Goal: Complete application form

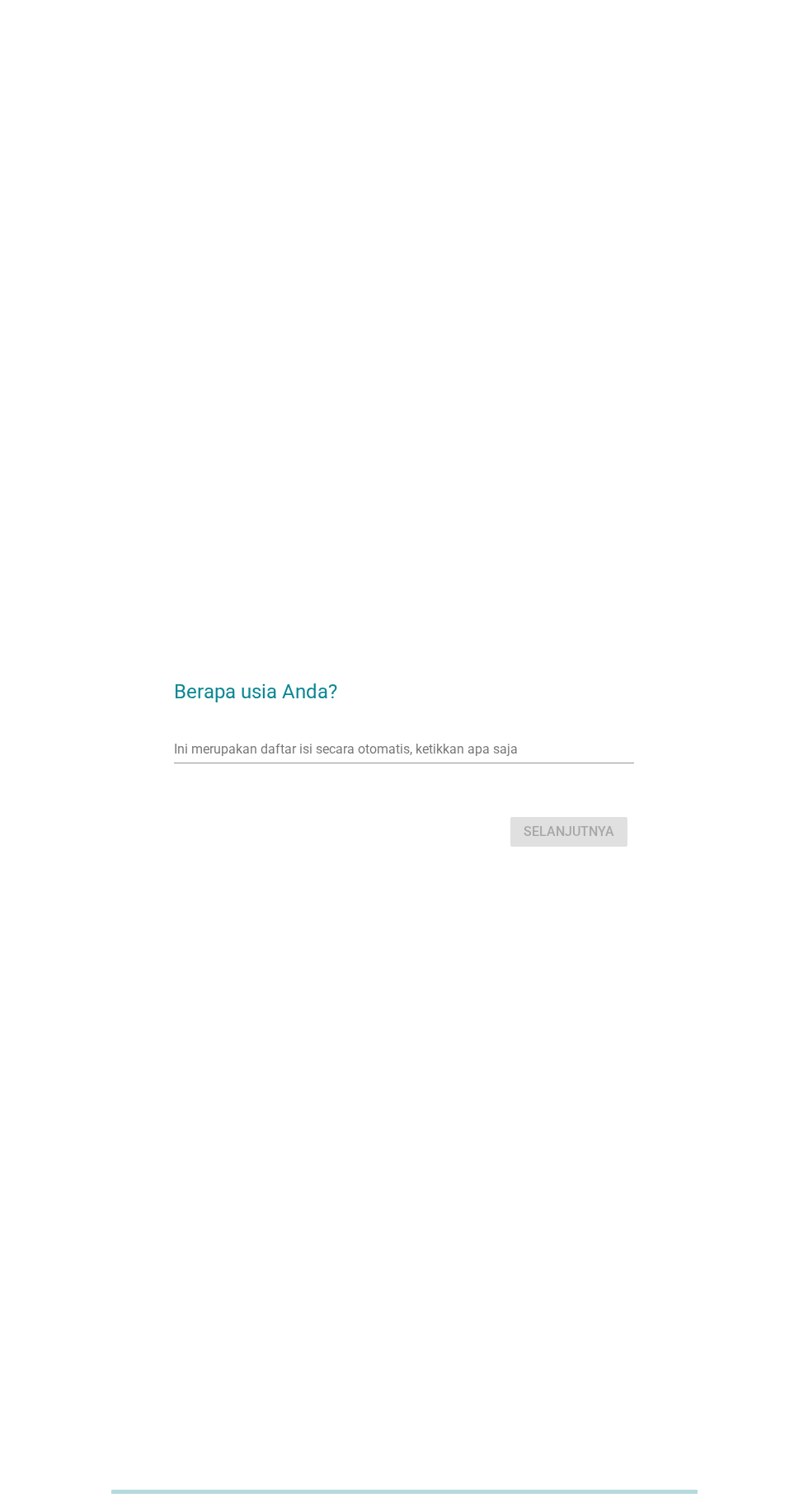
click at [420, 763] on input "Ini merupakan daftar isi secara otomatis, ketikkan apa saja" at bounding box center [392, 749] width 436 height 26
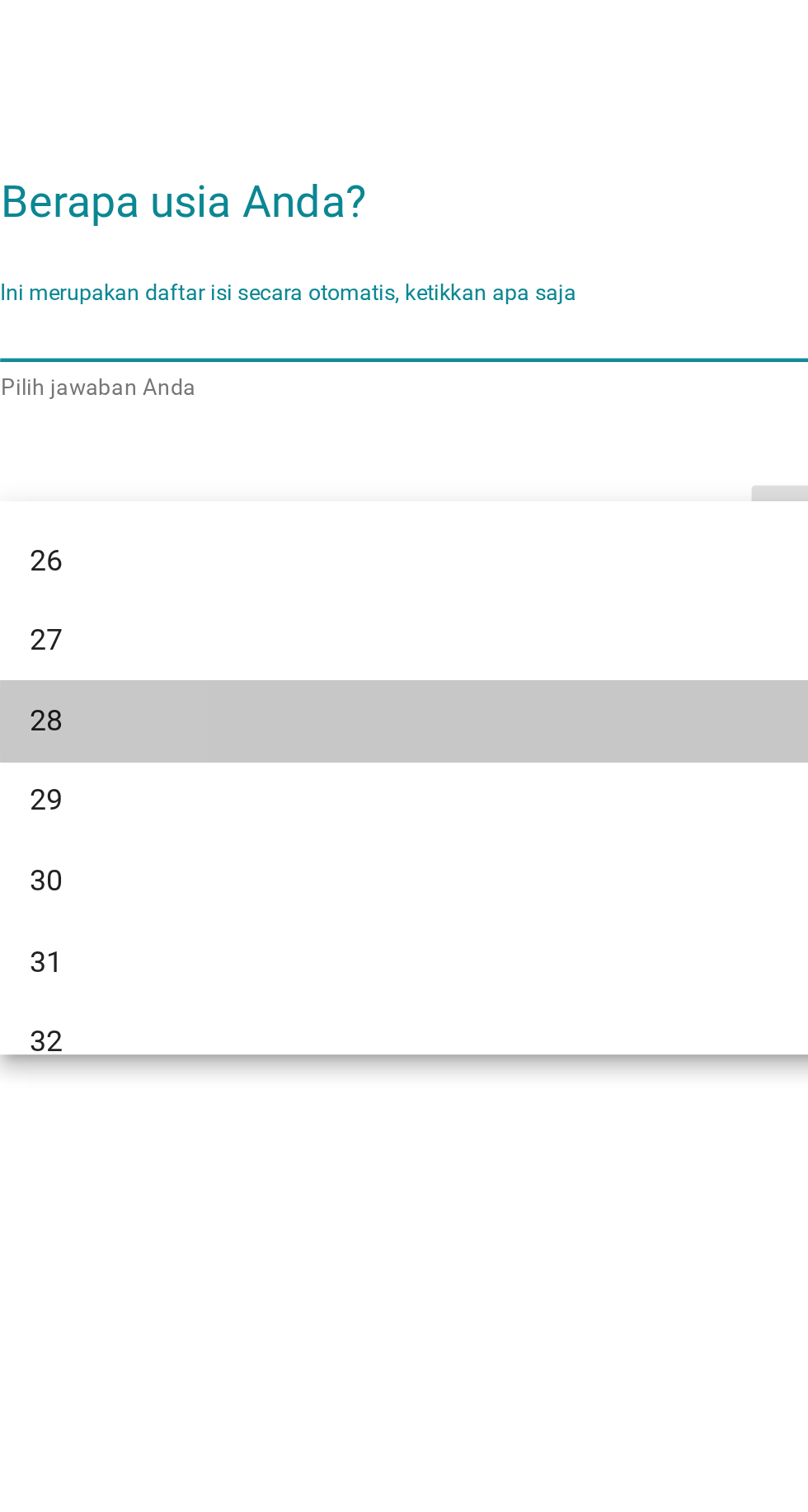
scroll to position [383, 0]
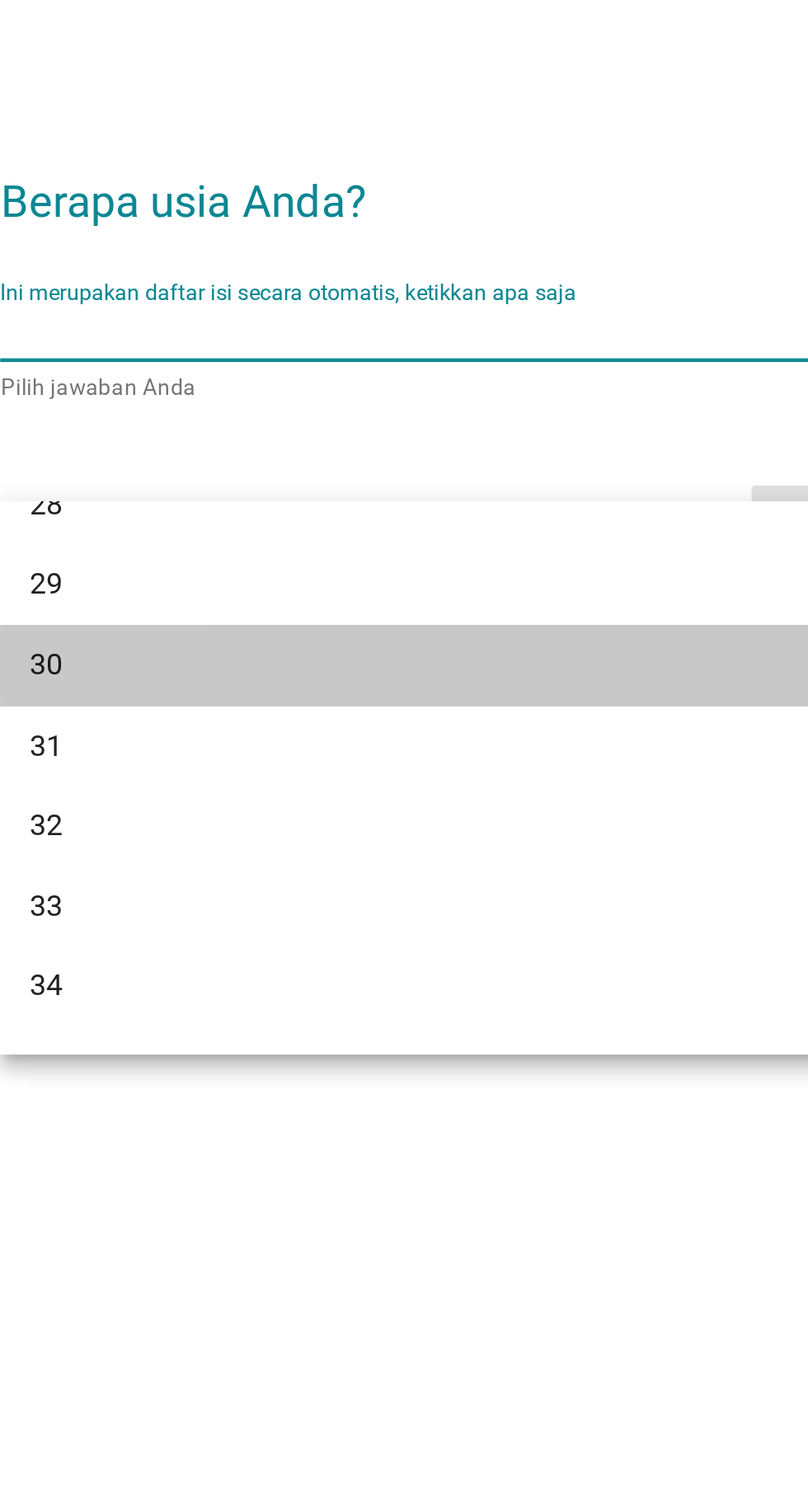
click at [341, 901] on div "30" at bounding box center [385, 898] width 397 height 20
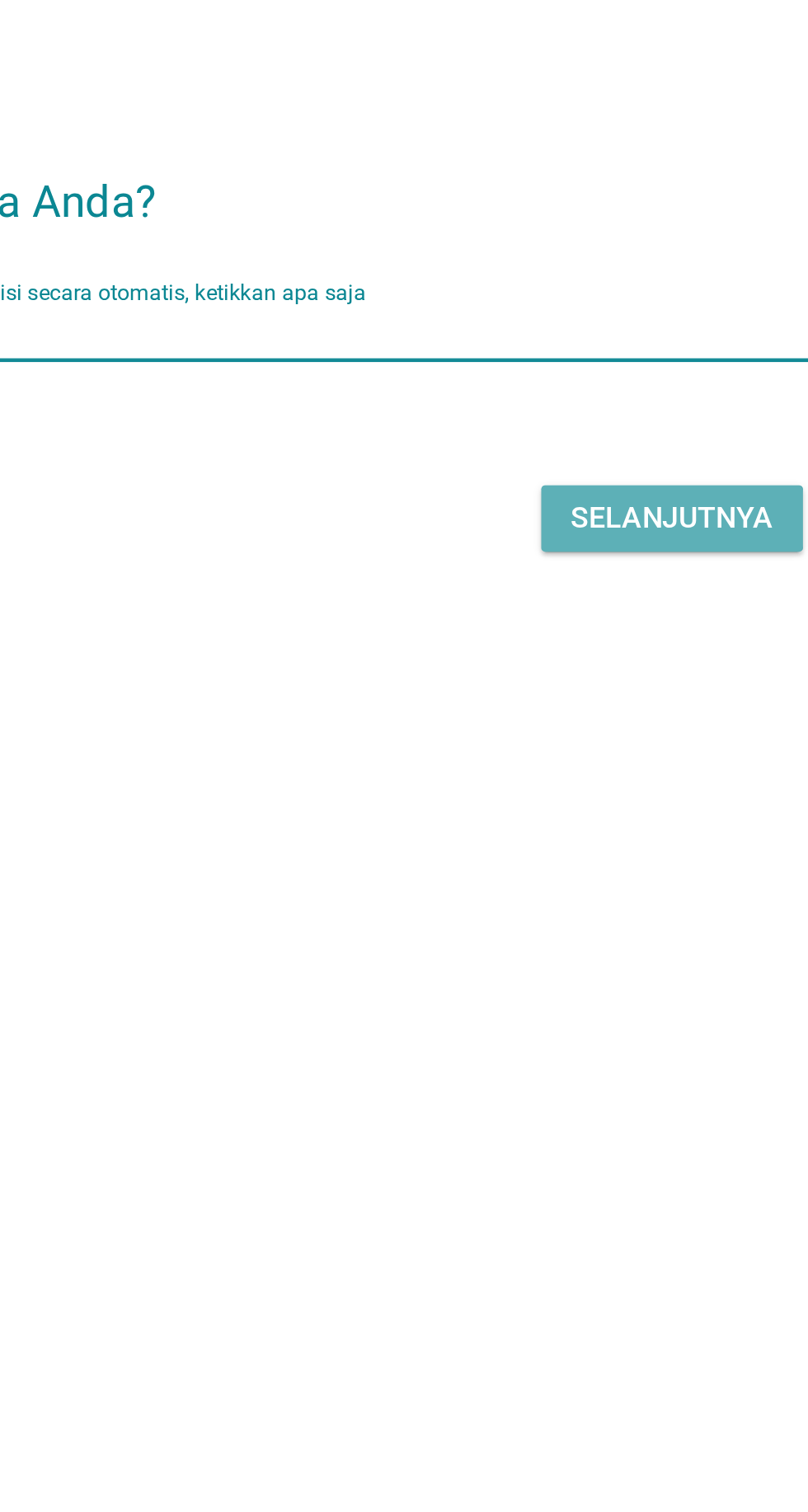
click at [573, 840] on font "Selanjutnya" at bounding box center [568, 832] width 91 height 16
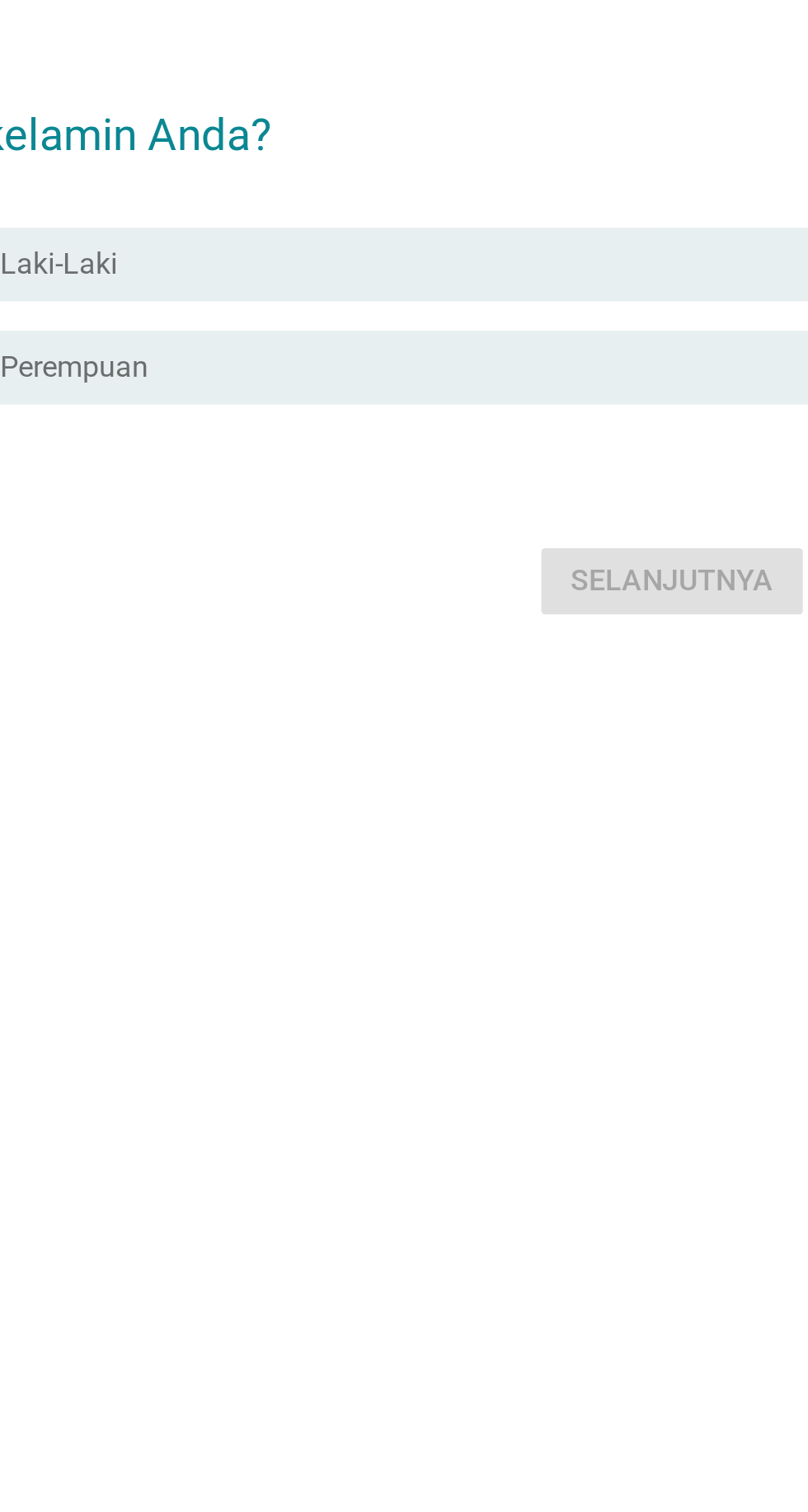
scroll to position [0, 0]
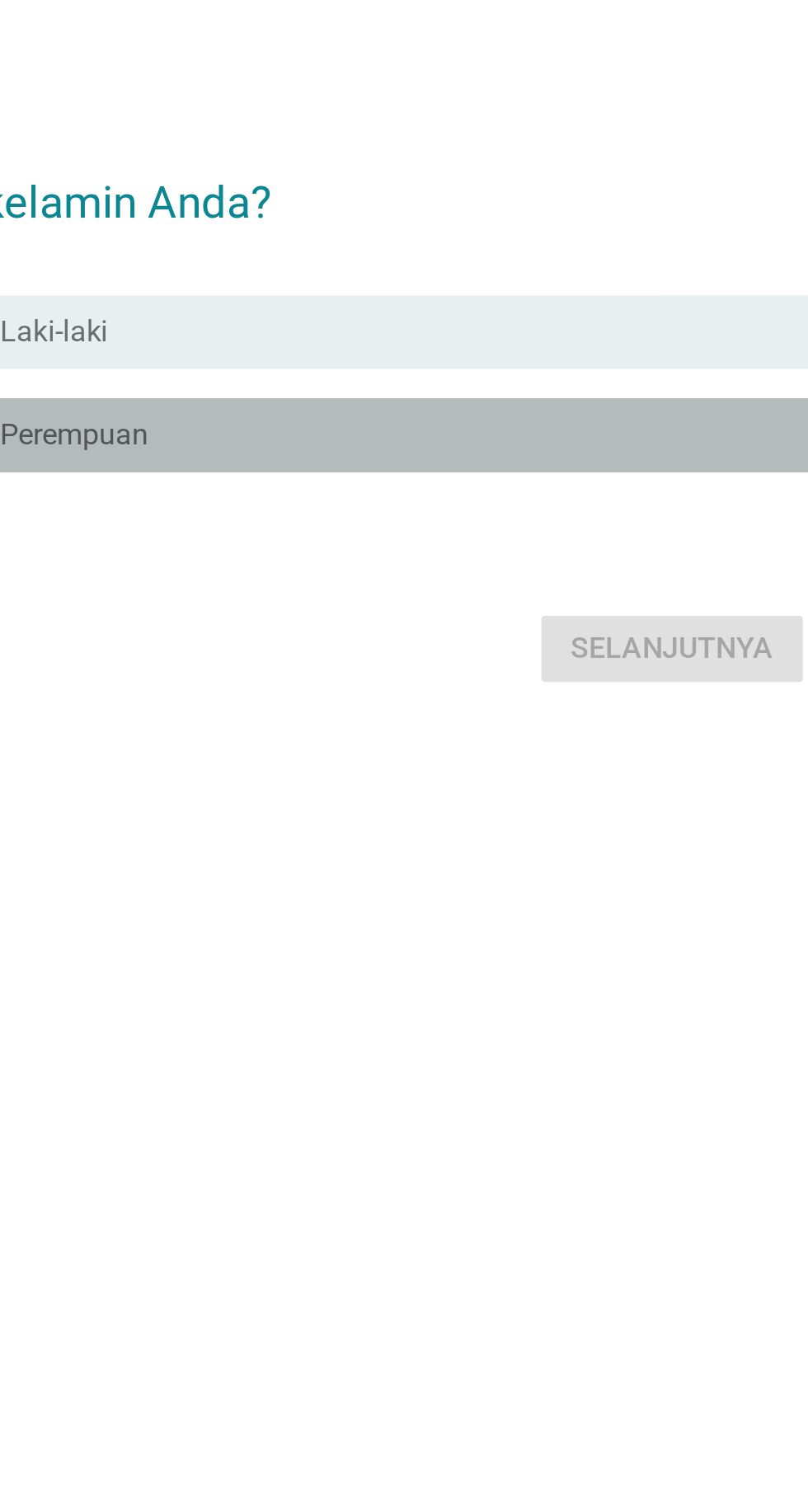
click at [511, 774] on div "tombol radio tidak dicentang Perempuan" at bounding box center [438, 765] width 340 height 17
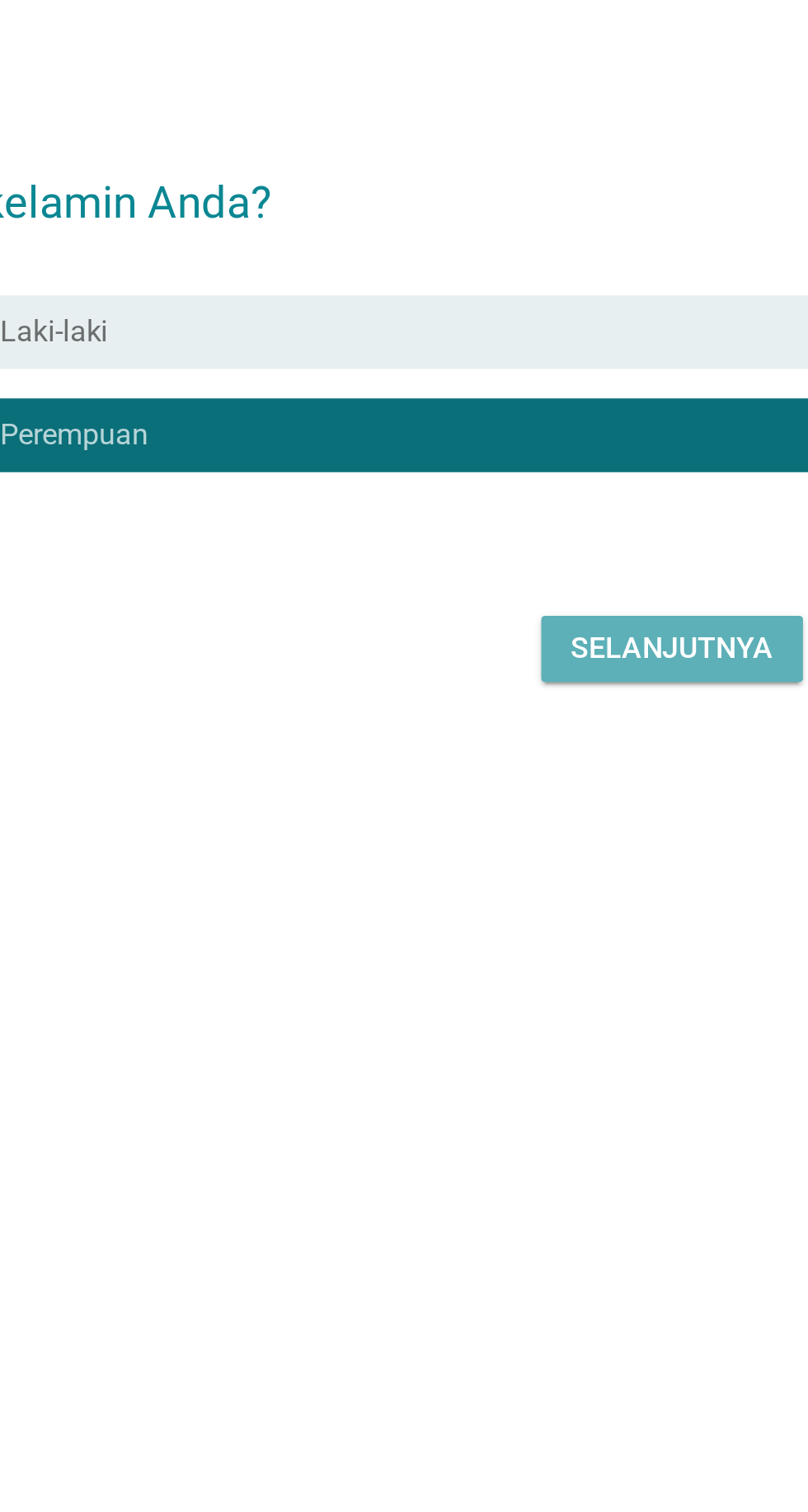
click at [575, 869] on font "Selanjutnya" at bounding box center [568, 861] width 91 height 16
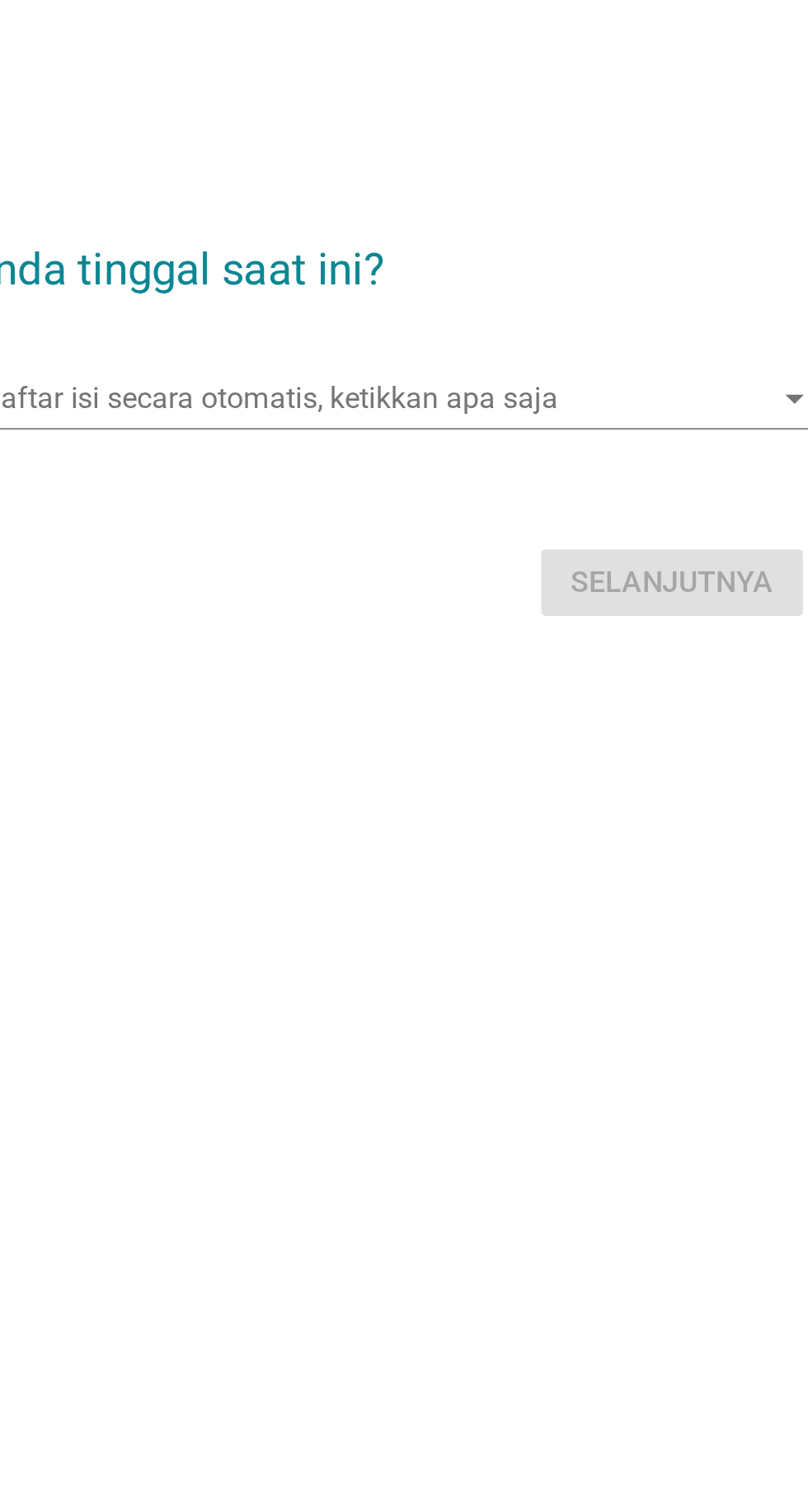
scroll to position [29, 0]
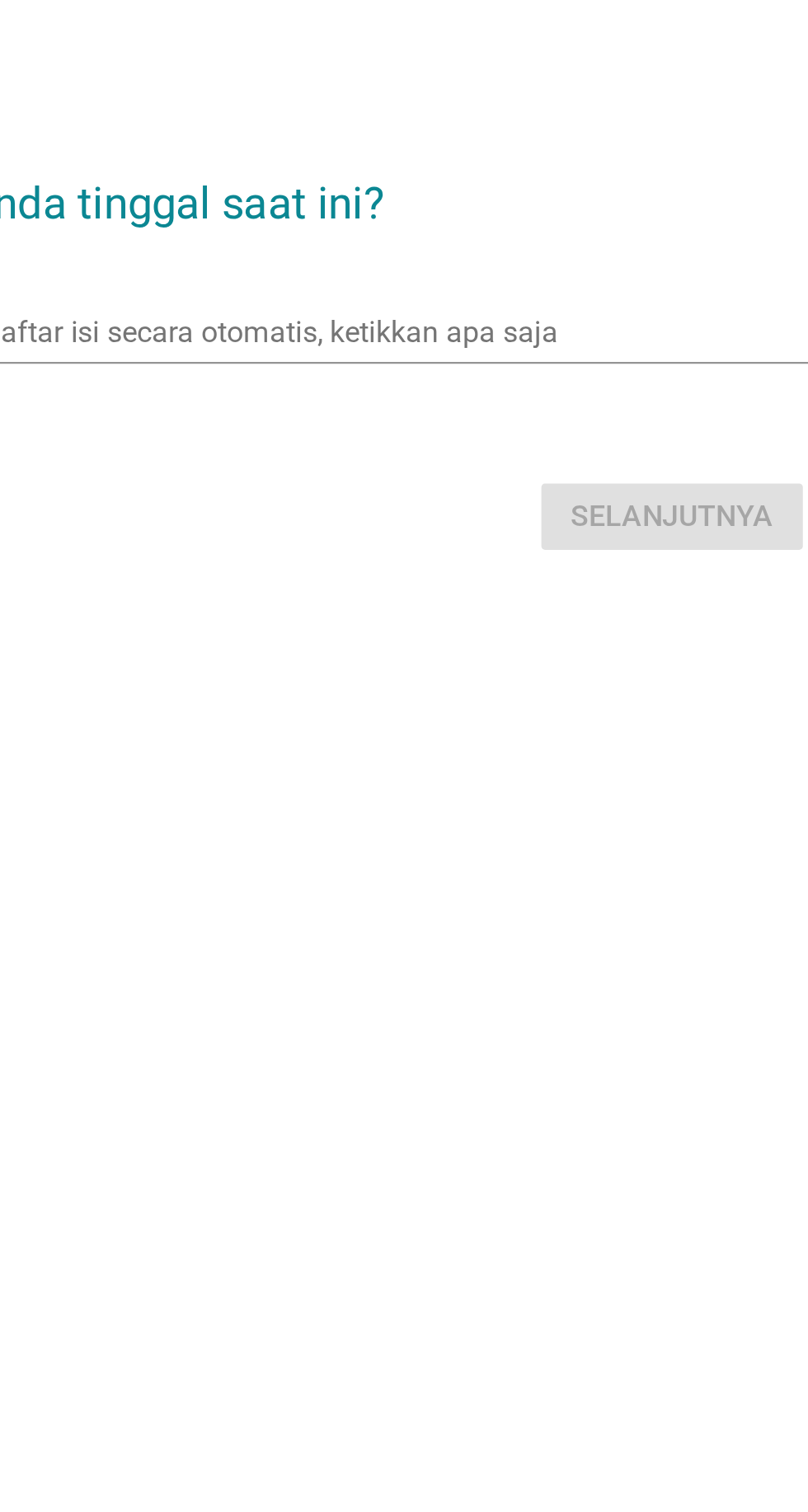
click at [440, 732] on input "Ini merupakan daftar isi secara otomatis, ketikkan apa saja" at bounding box center [392, 719] width 436 height 26
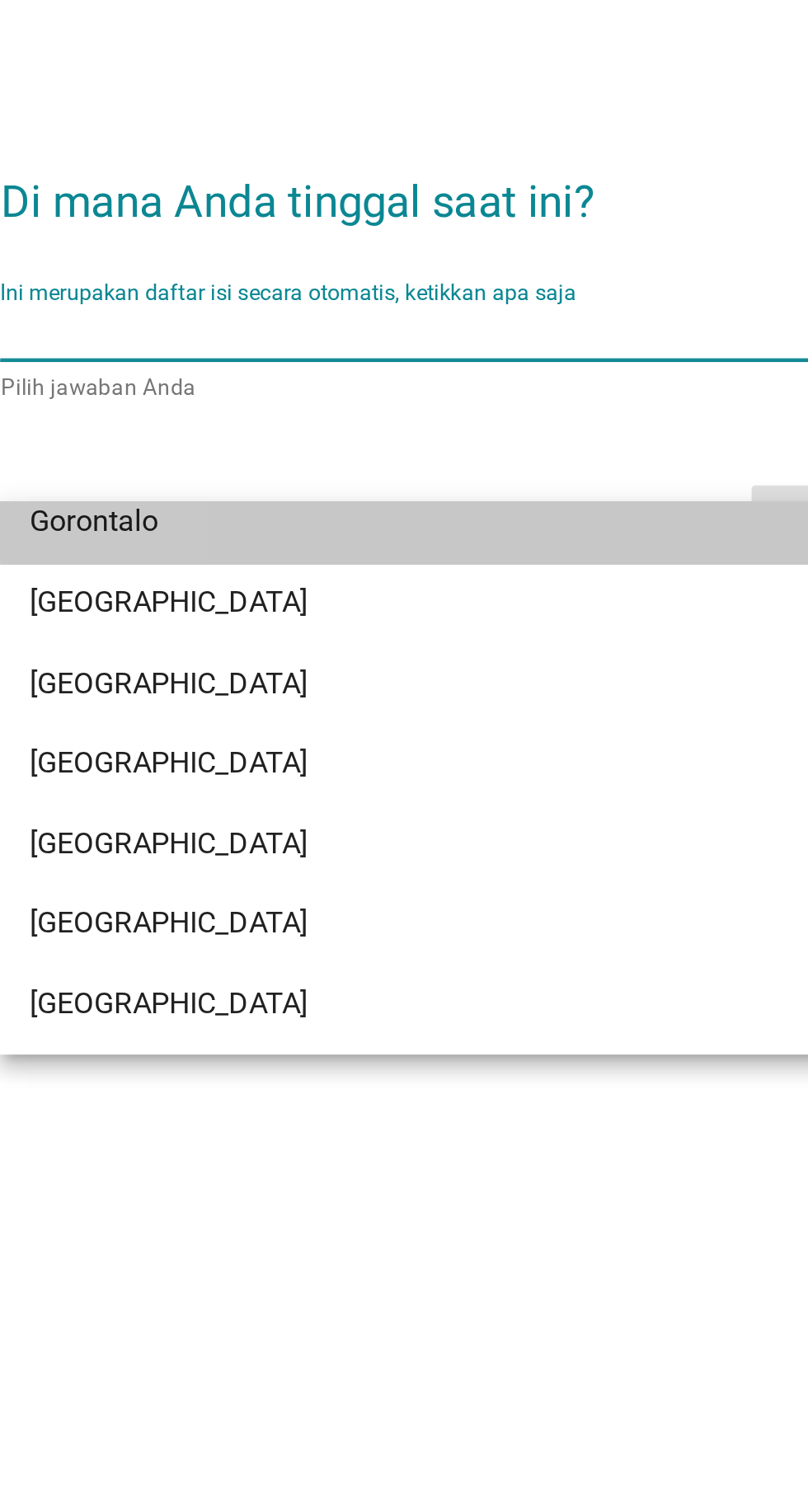
scroll to position [234, 0]
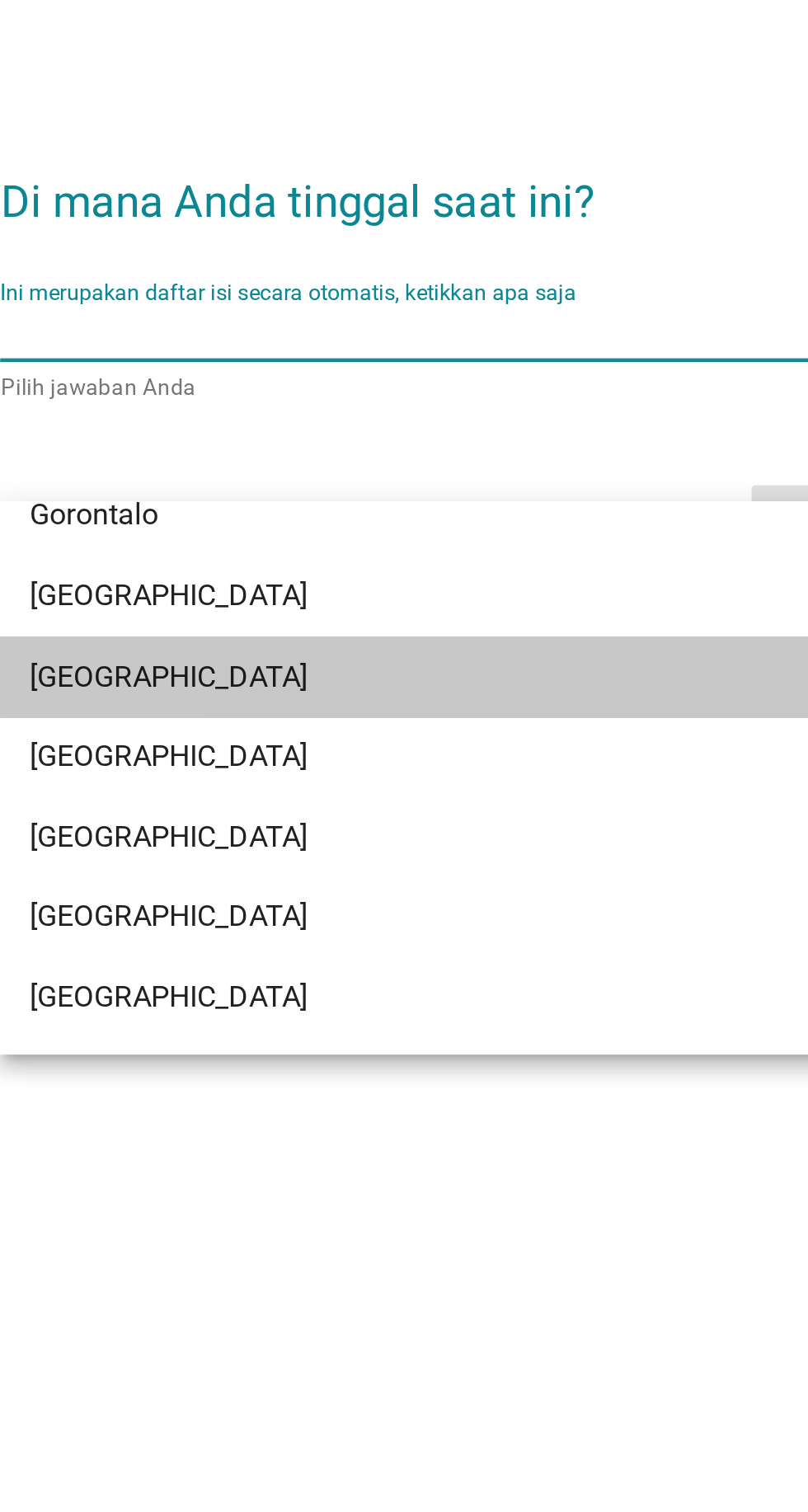
click at [377, 872] on div "[GEOGRAPHIC_DATA]" at bounding box center [385, 874] width 397 height 20
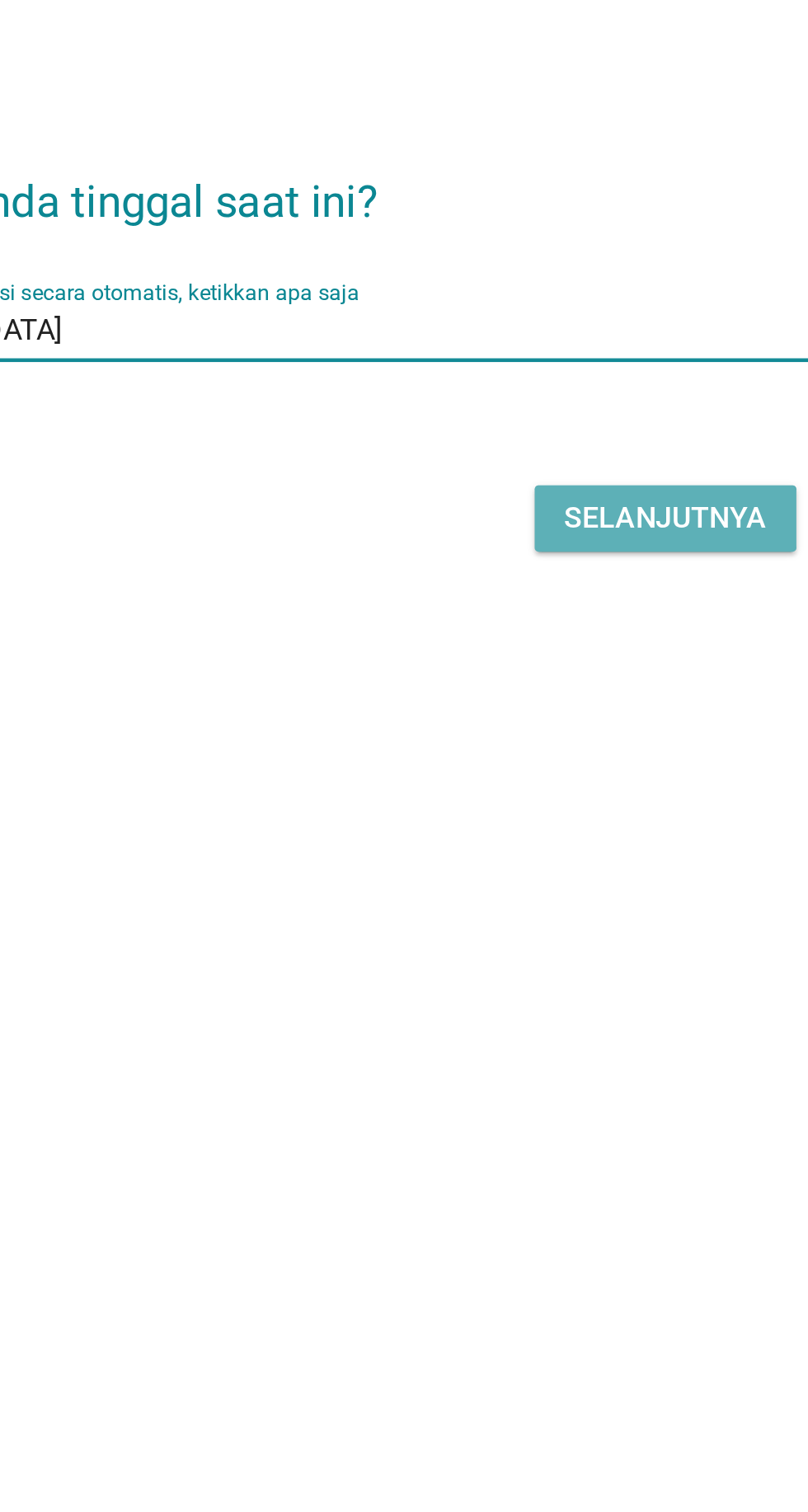
click at [570, 811] on font "Selanjutnya" at bounding box center [568, 803] width 91 height 16
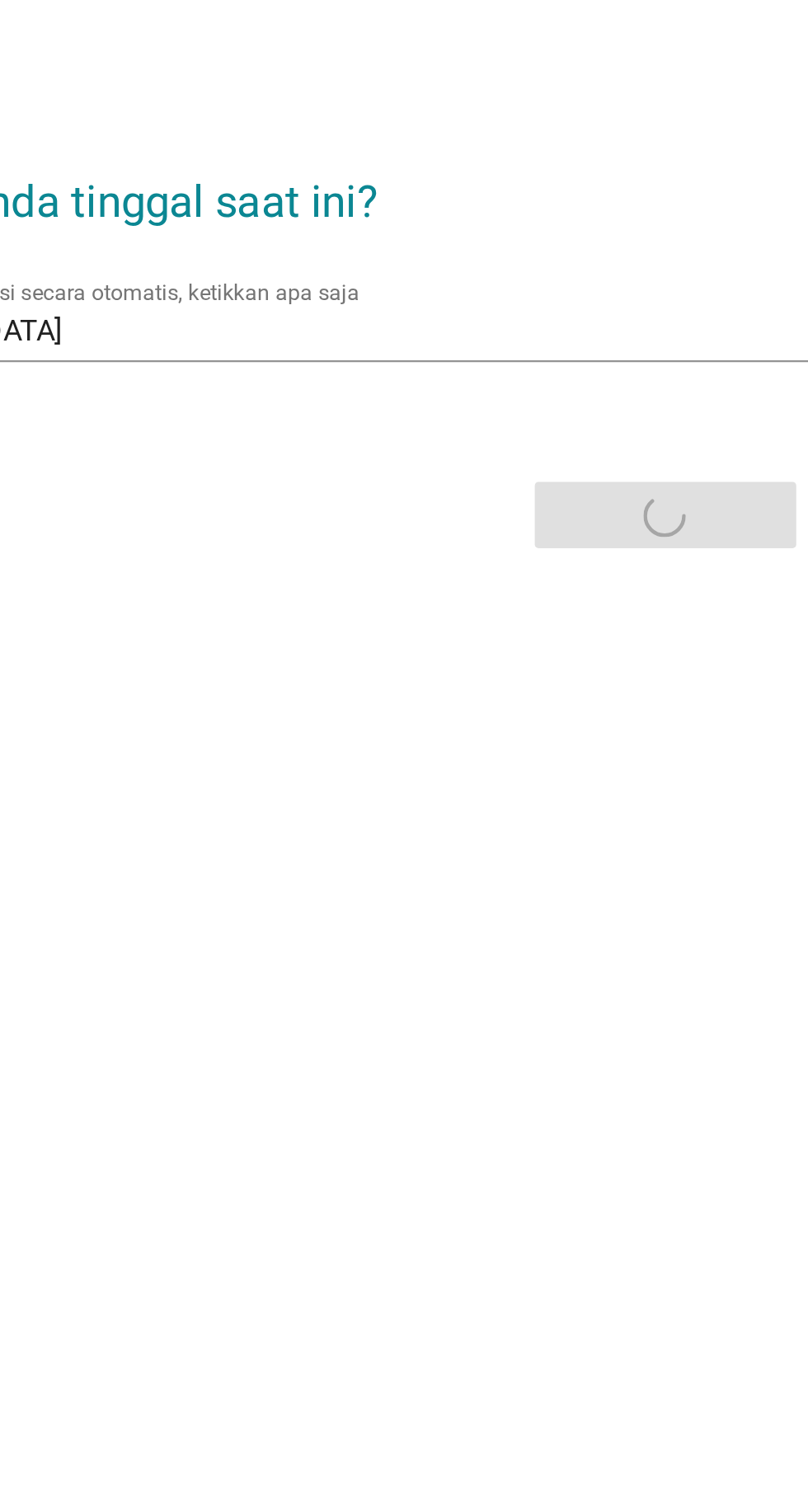
scroll to position [0, 0]
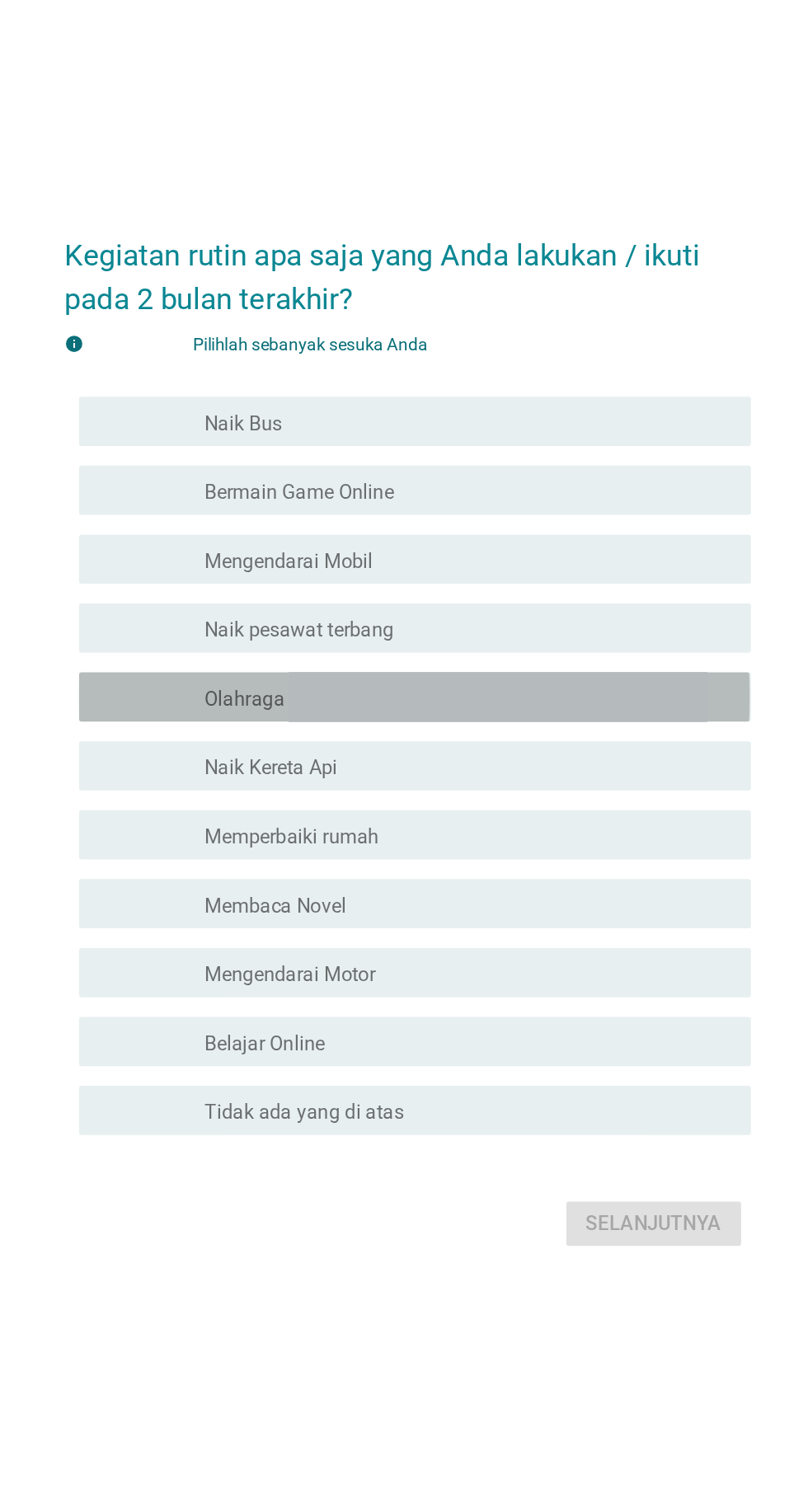
click at [393, 743] on div "garis besar kotak centang kosong Olahraga" at bounding box center [445, 733] width 353 height 20
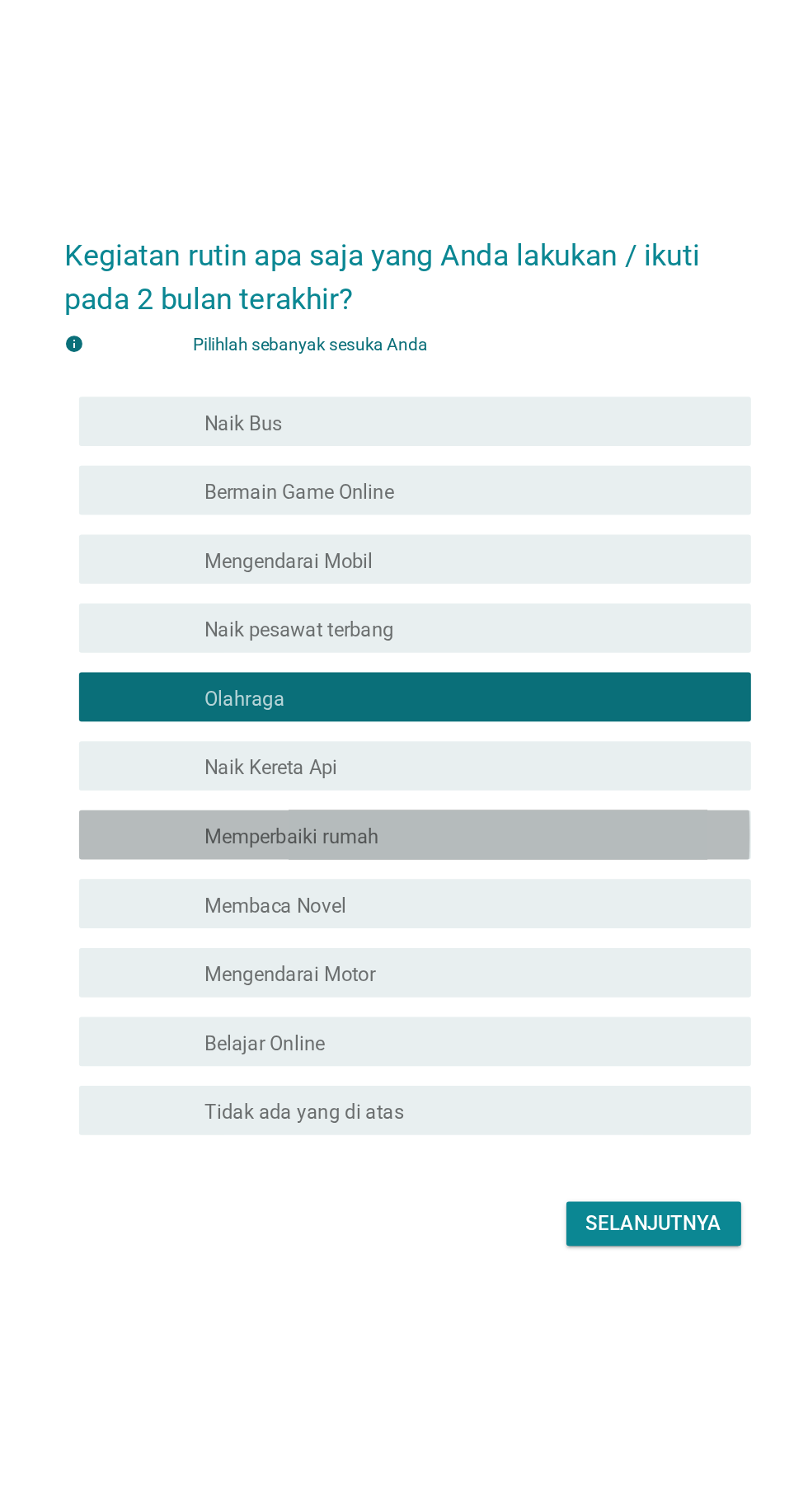
click at [407, 835] on div "garis besar kotak centang kosong Memperbaiki rumah" at bounding box center [445, 826] width 353 height 20
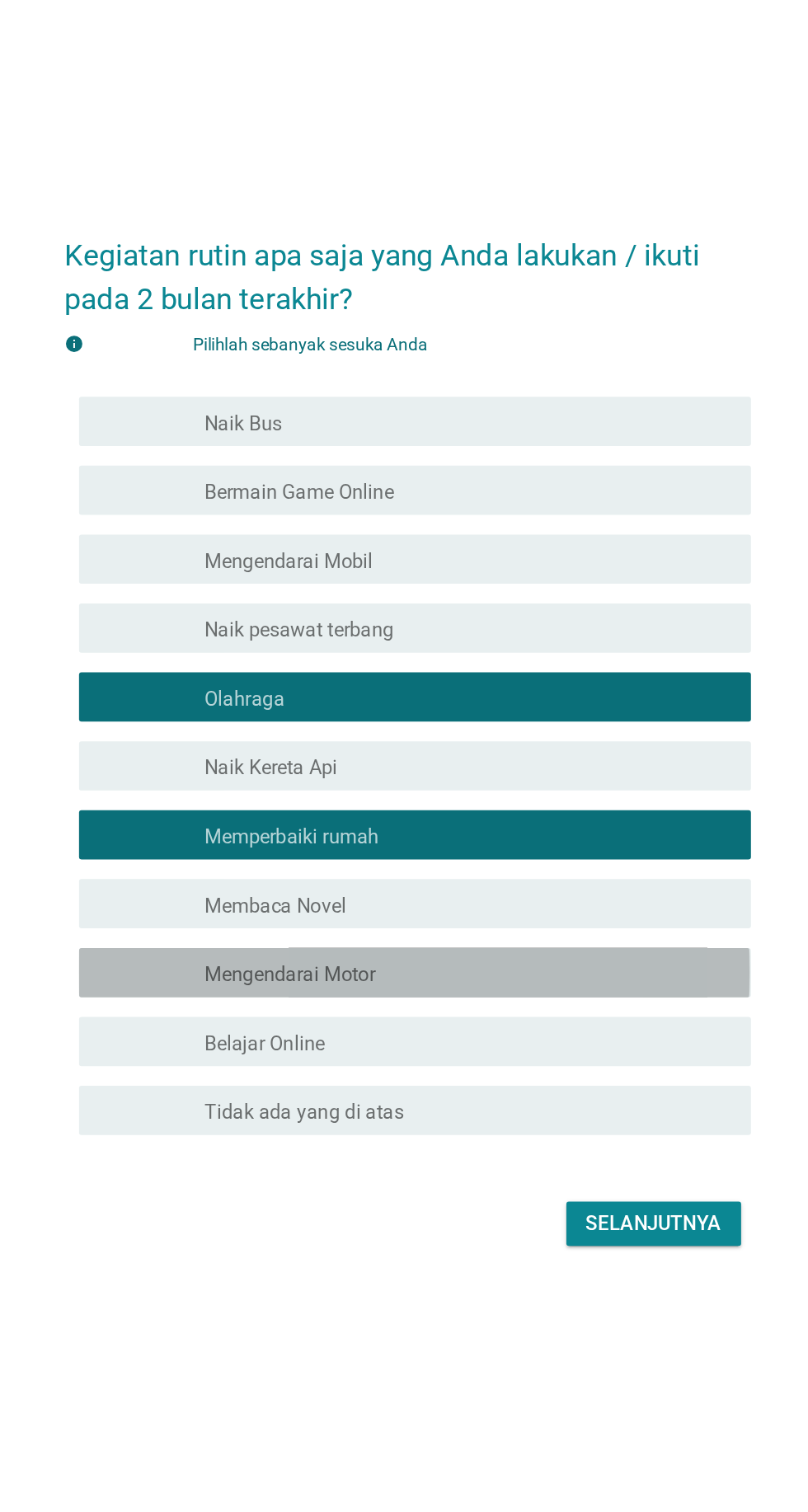
click at [416, 928] on div "garis besar kotak centang kosong Mengendarai Motor" at bounding box center [445, 918] width 353 height 20
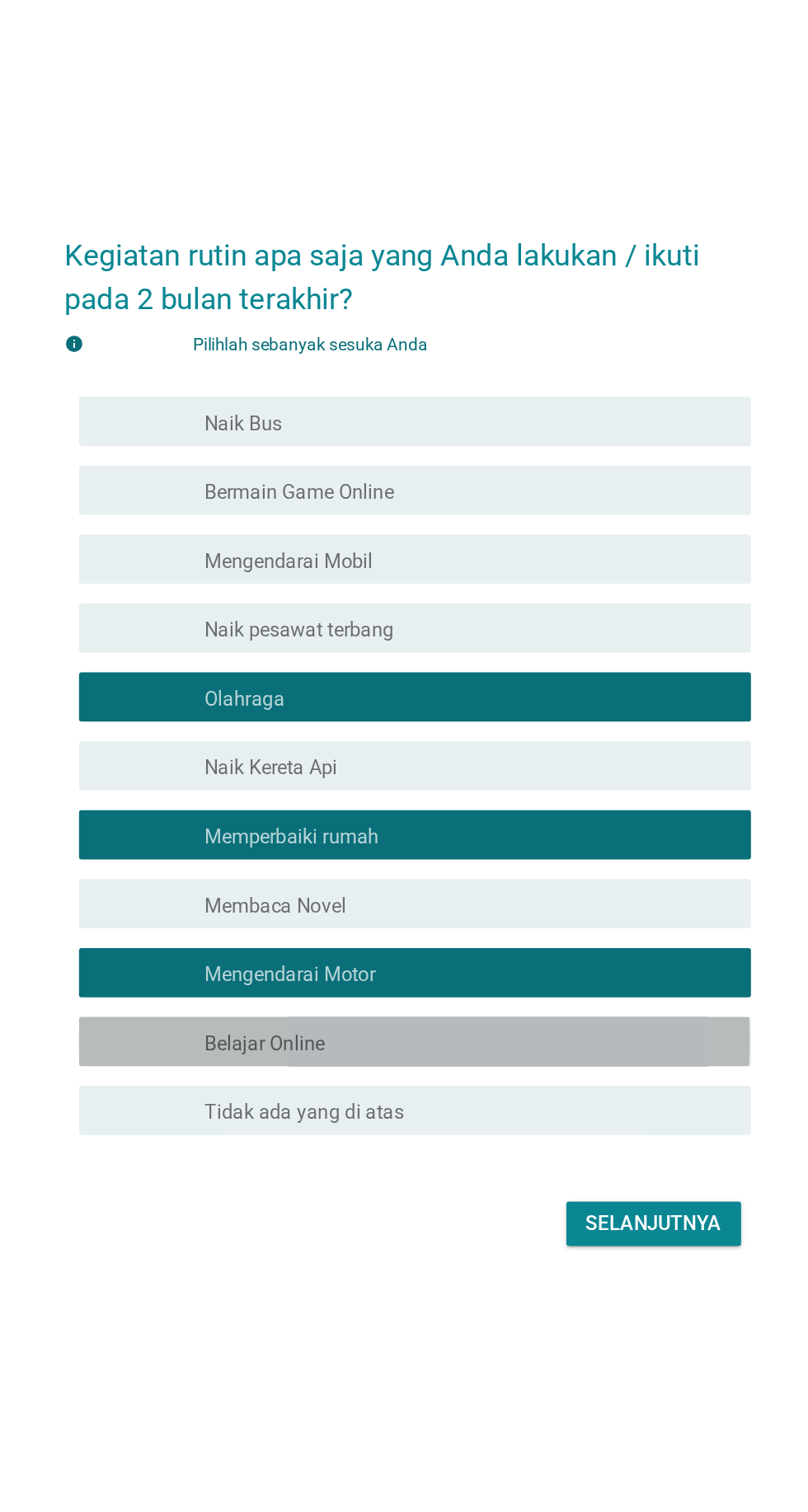
click at [404, 974] on div "garis besar kotak centang kosong Belajar Online" at bounding box center [445, 965] width 353 height 20
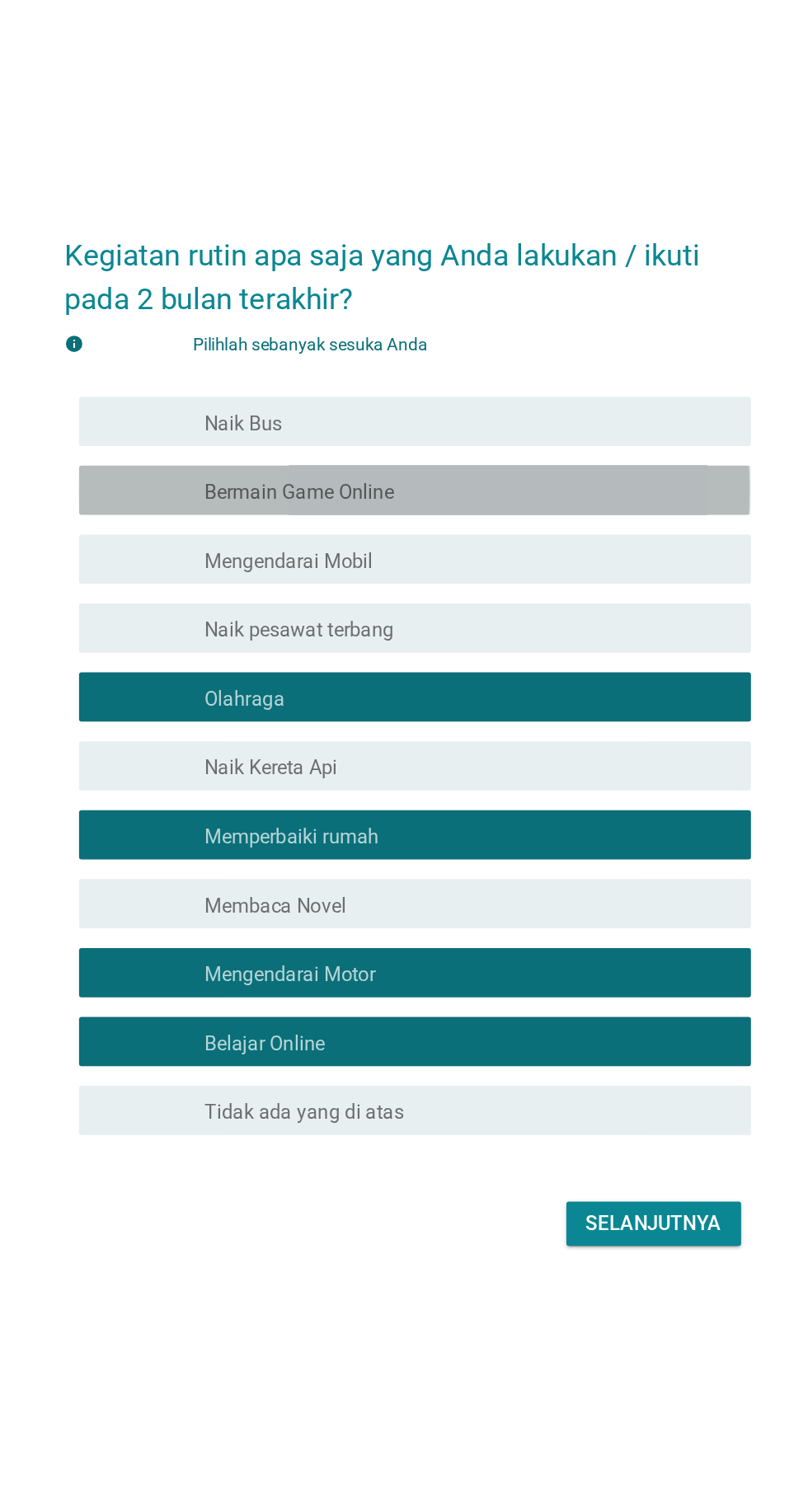
click at [457, 605] on div "garis besar kotak centang kosong Bermain Game Online" at bounding box center [445, 595] width 353 height 20
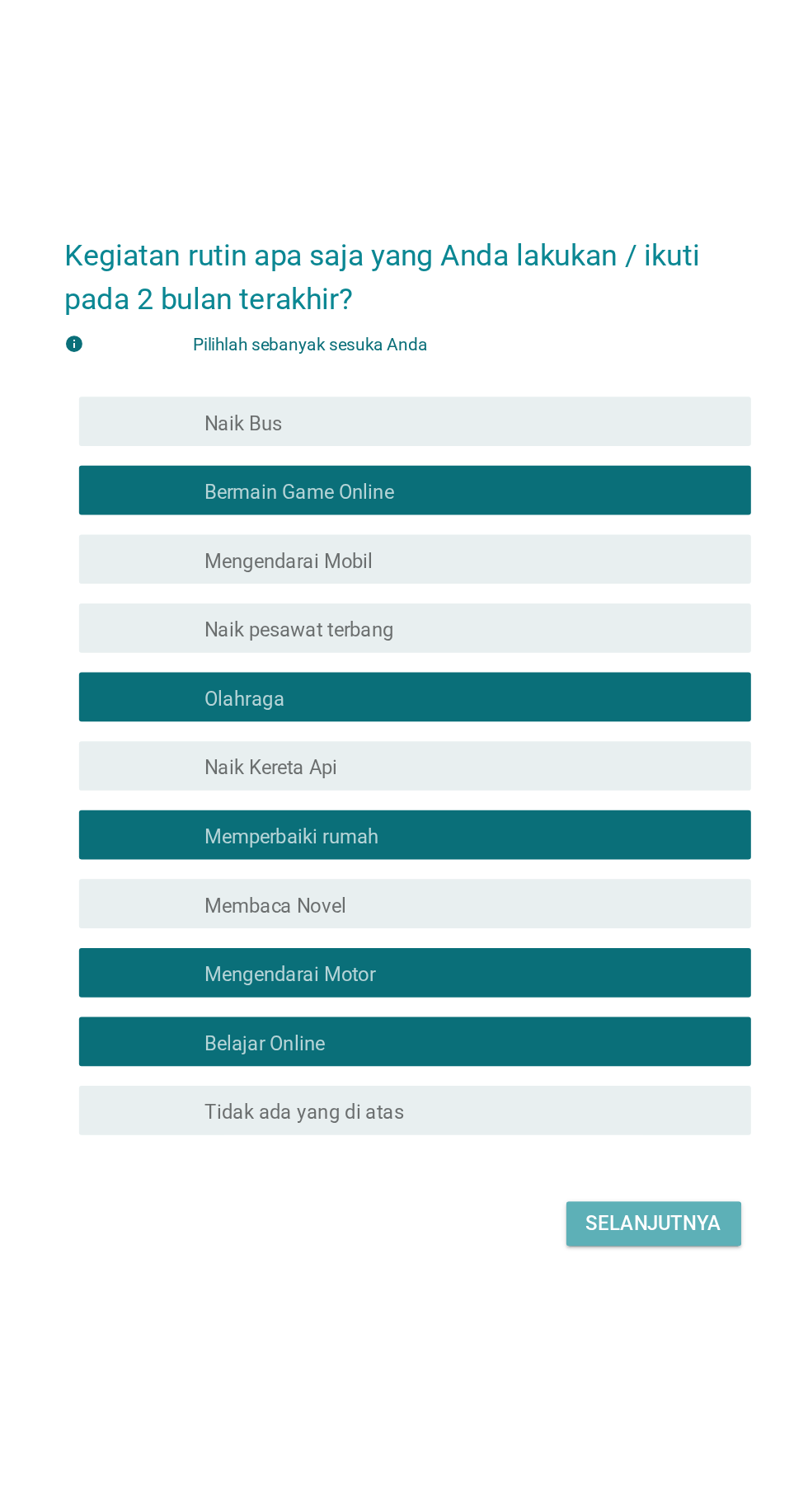
click at [576, 1101] on button "Selanjutnya" at bounding box center [569, 1086] width 118 height 29
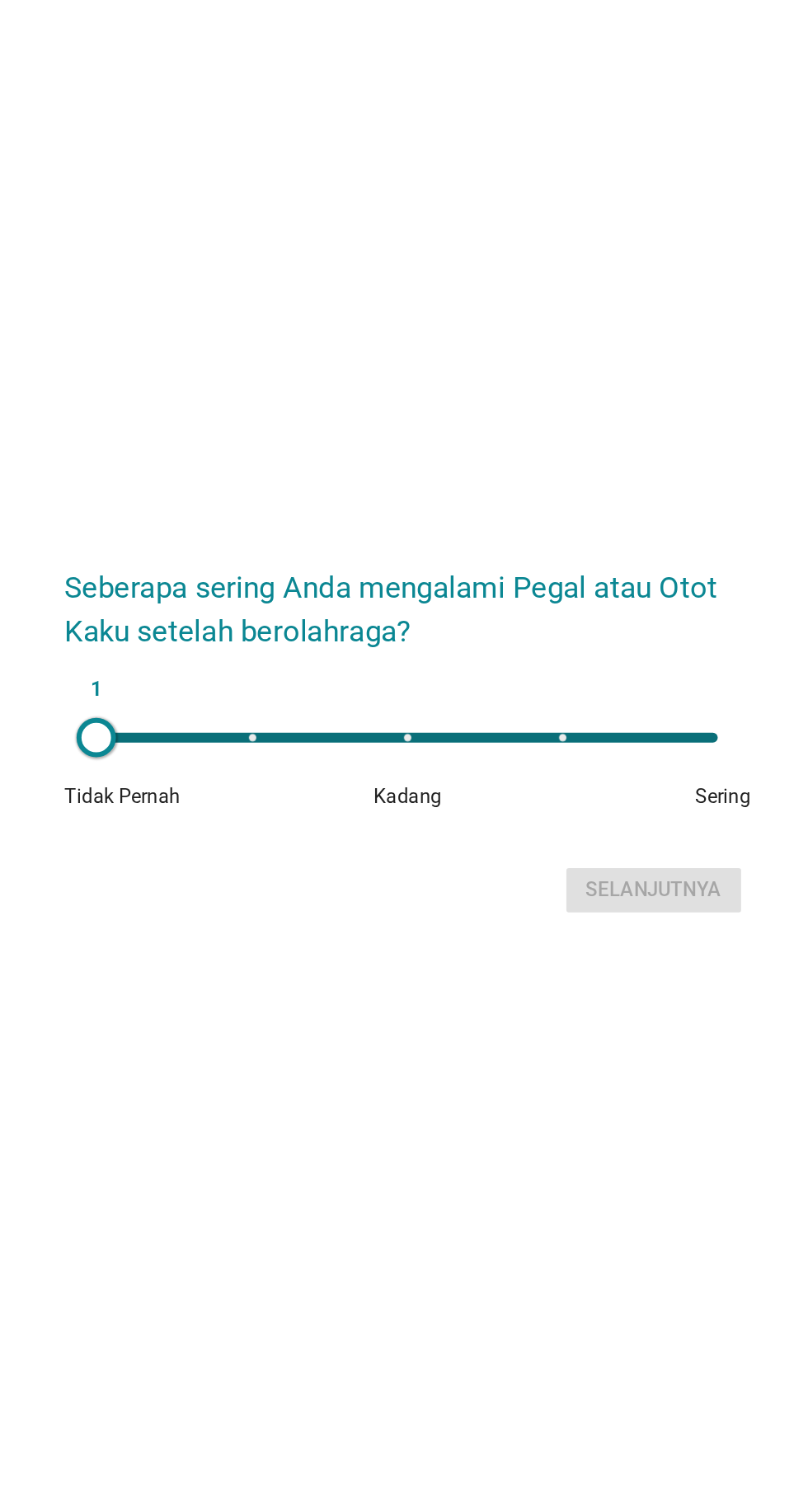
scroll to position [149, 0]
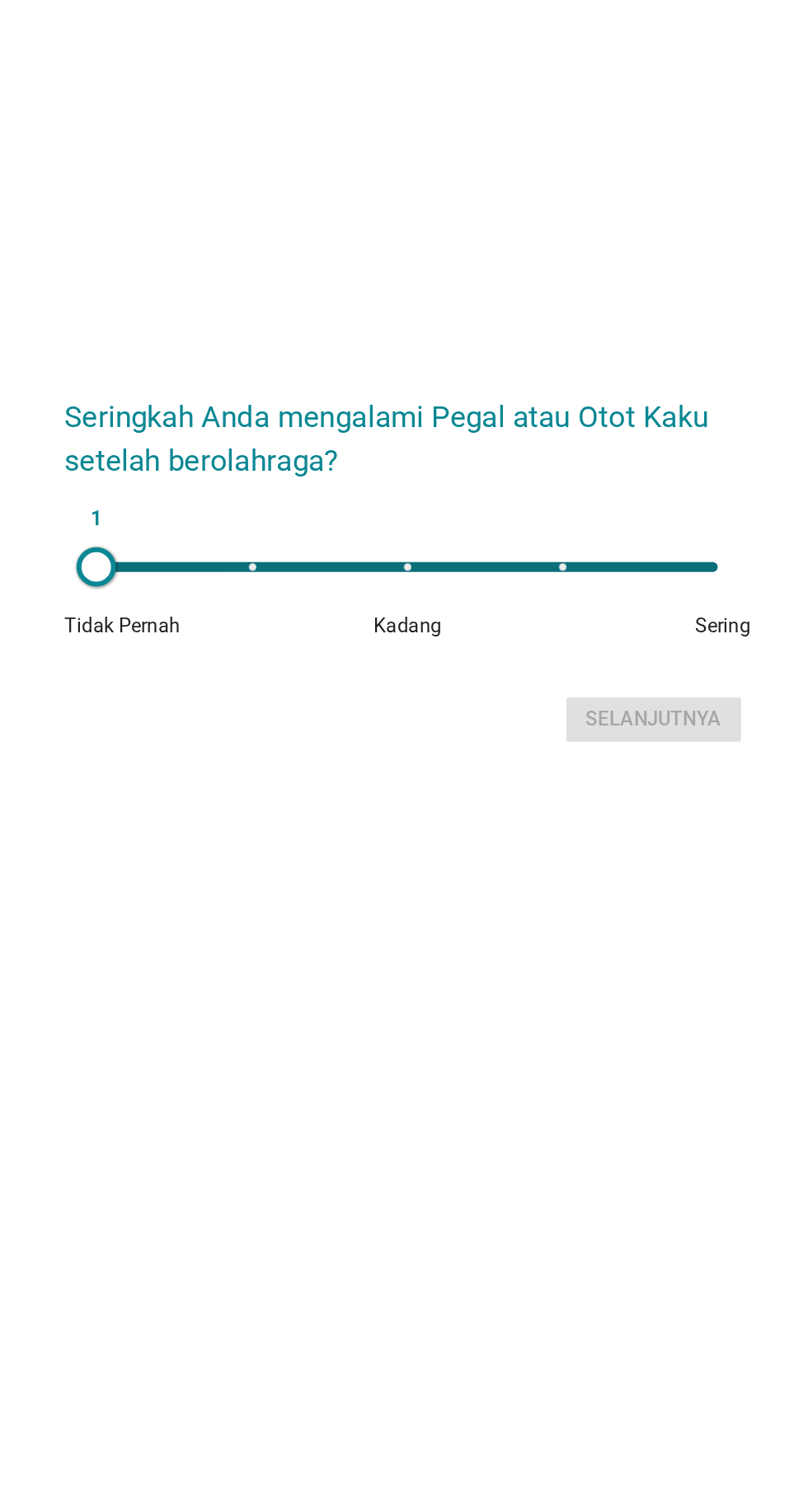
click at [534, 717] on div "1" at bounding box center [403, 720] width 416 height 7
type input "4"
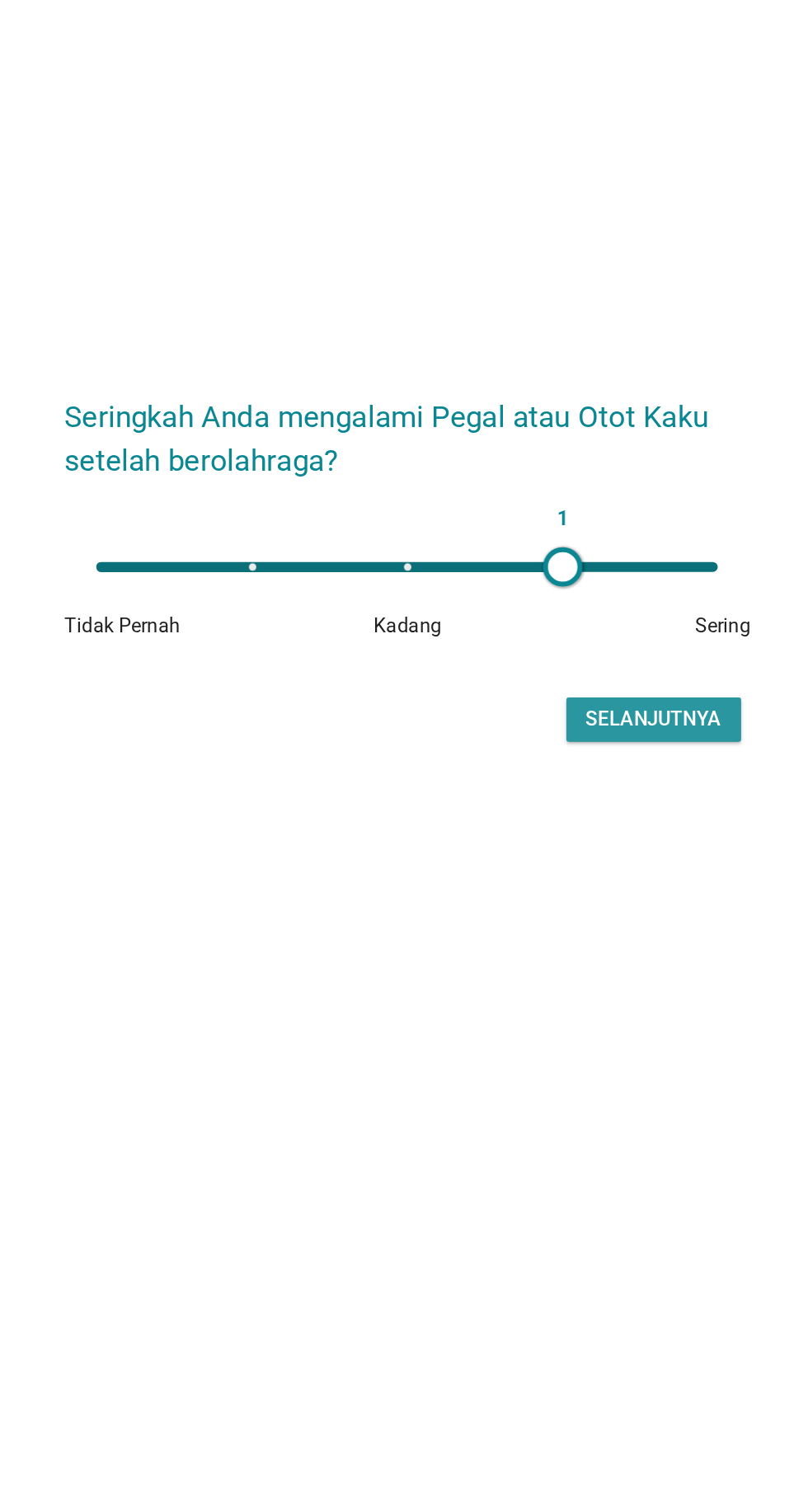
click at [580, 813] on font "Selanjutnya" at bounding box center [568, 823] width 91 height 20
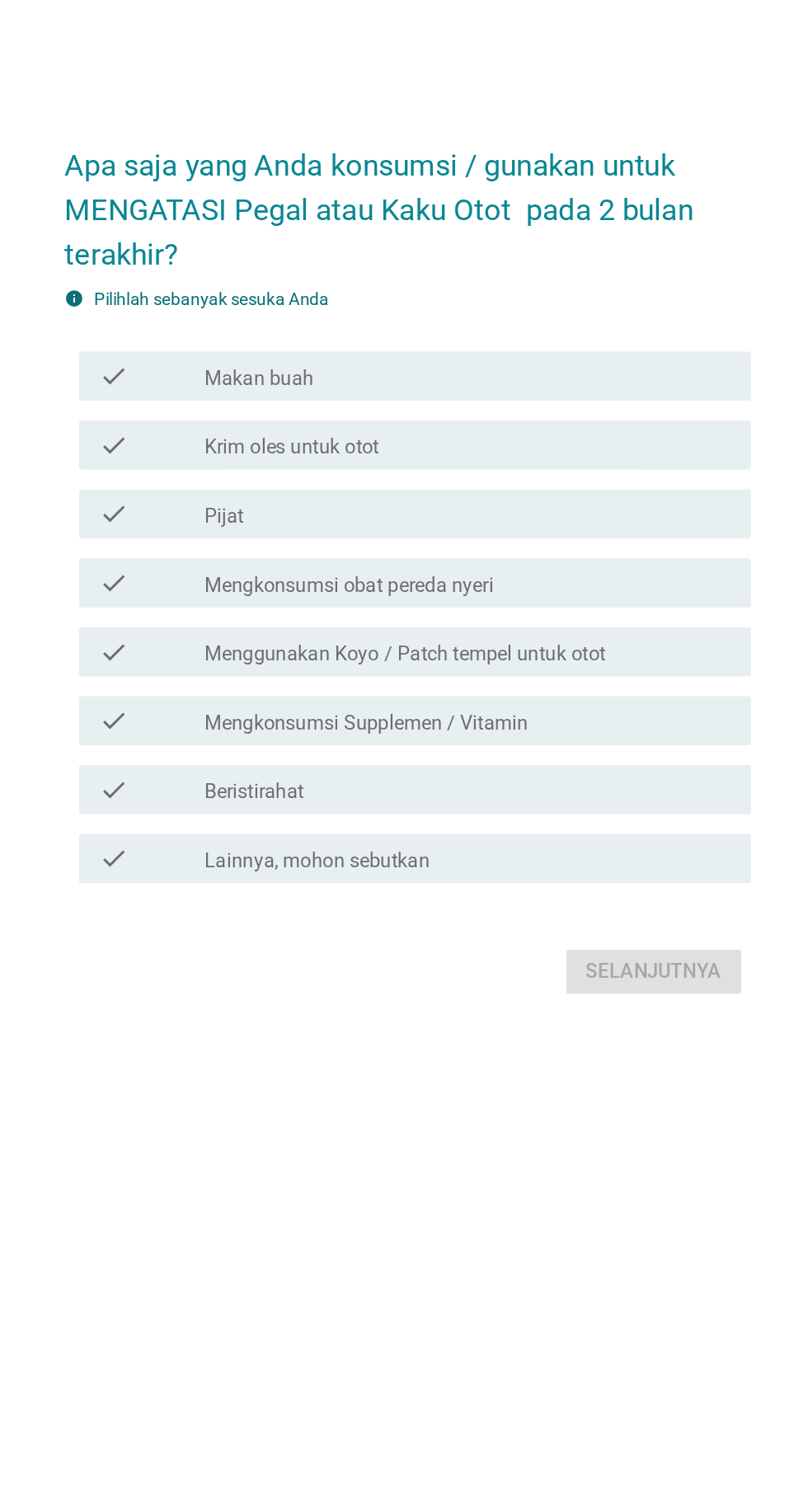
scroll to position [0, 0]
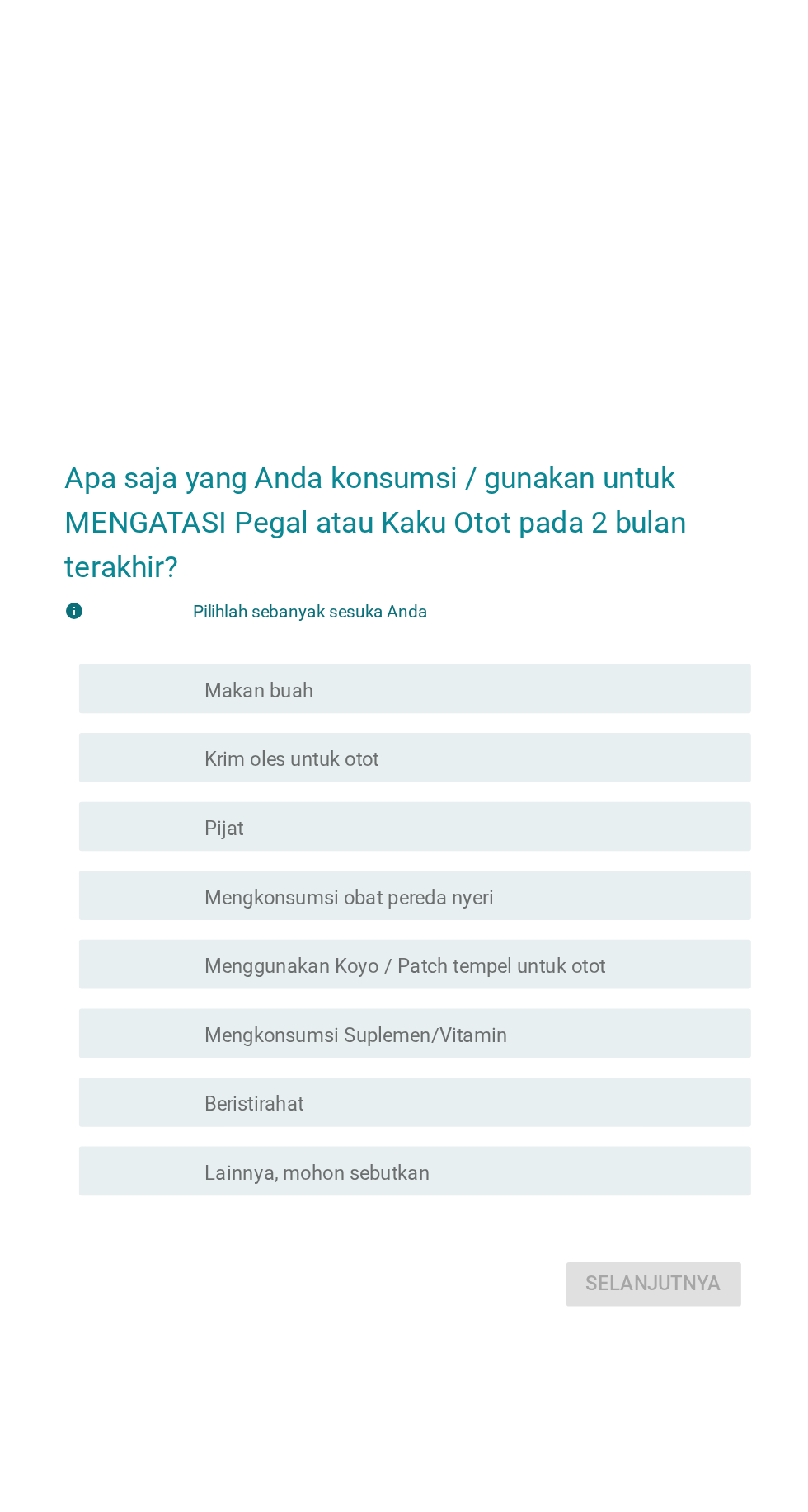
click at [607, 484] on div "Apa saja yang Anda konsumsi / gunakan untuk MENGATASI Pegal atau Kaku Otot pada…" at bounding box center [404, 756] width 808 height 1512
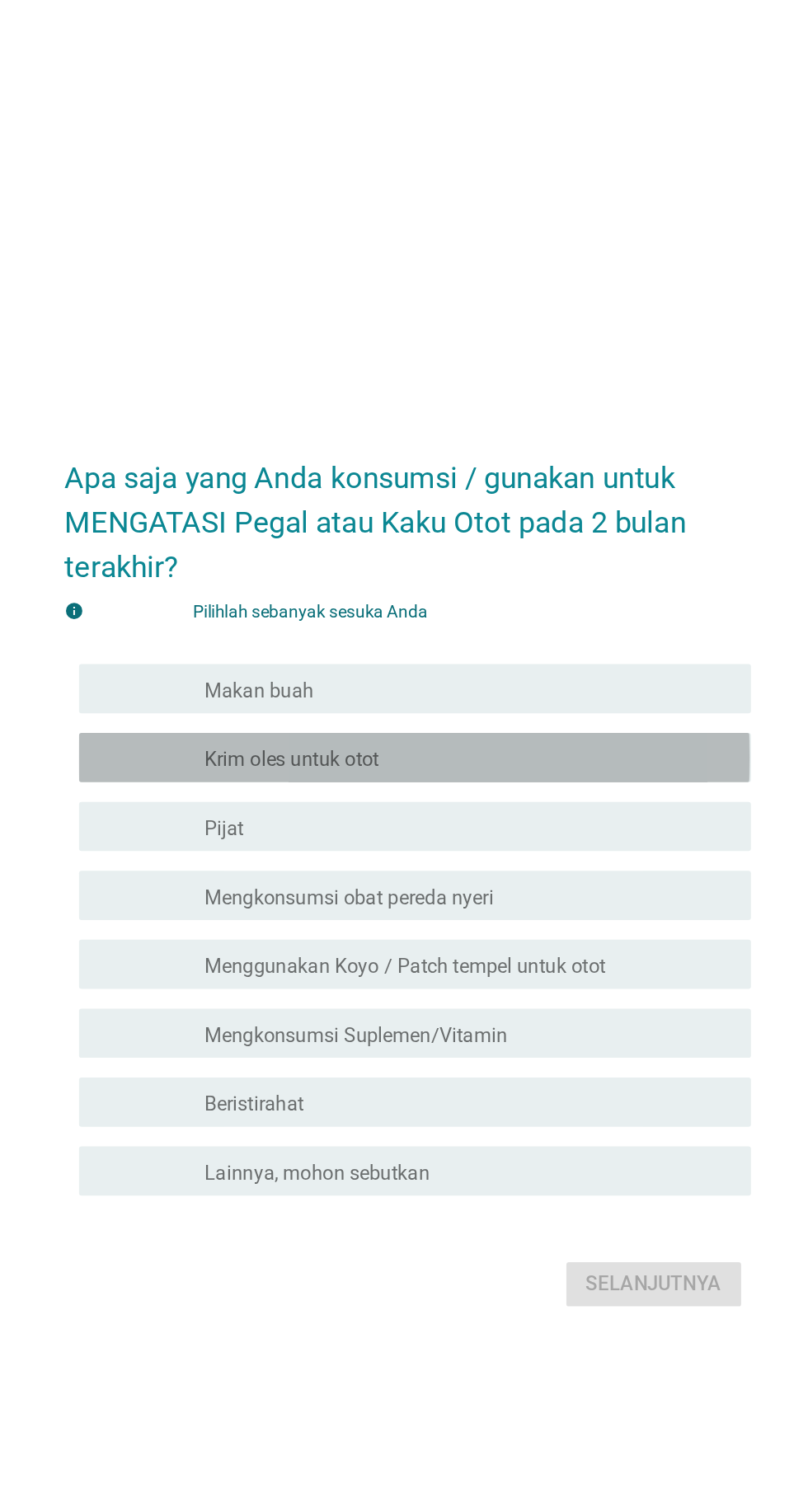
click at [435, 689] on div "garis besar kotak centang kosong Krim oles untuk otot" at bounding box center [445, 679] width 353 height 20
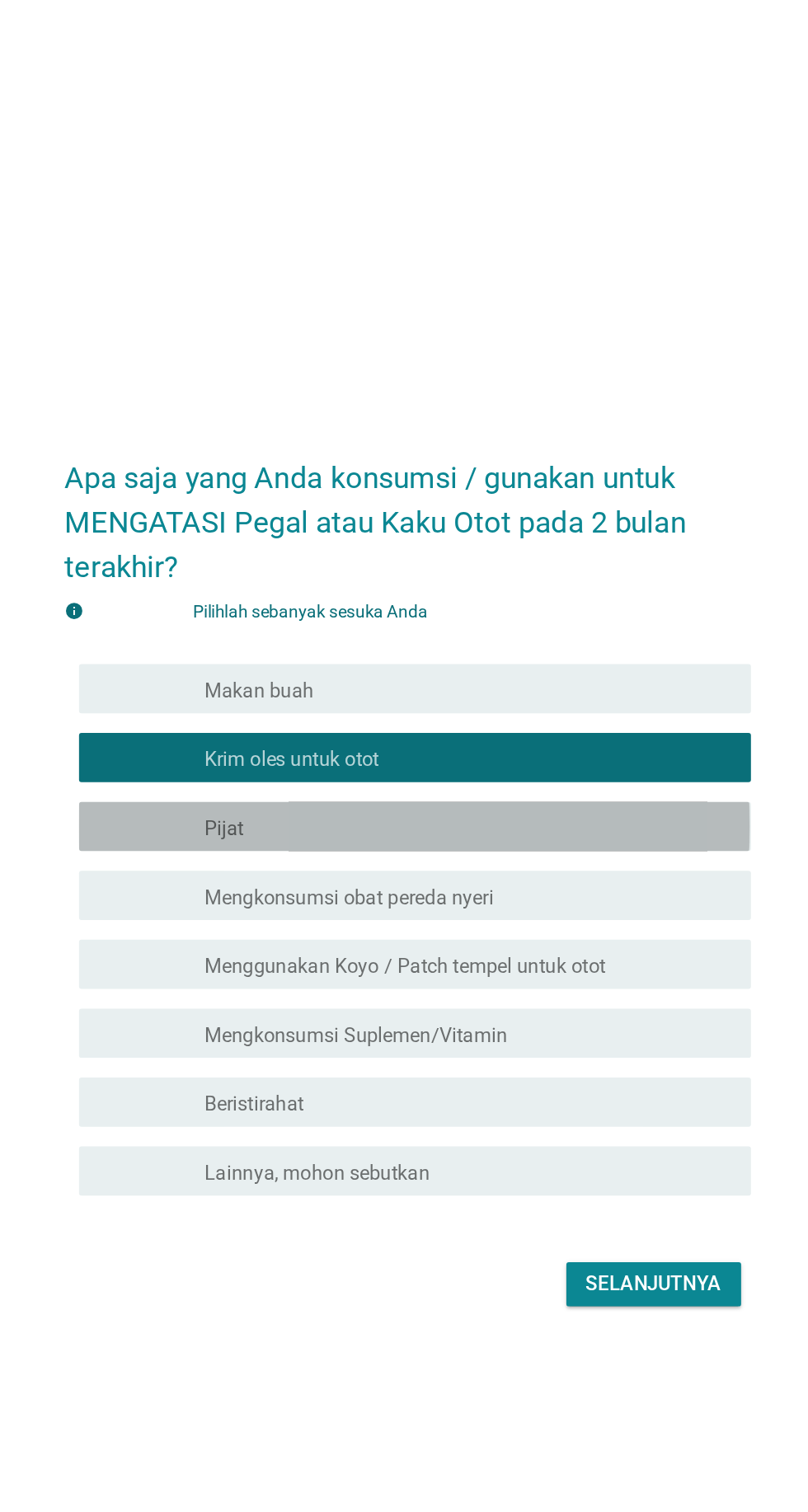
click at [425, 735] on div "garis besar kotak centang kosong Pijat" at bounding box center [445, 726] width 353 height 20
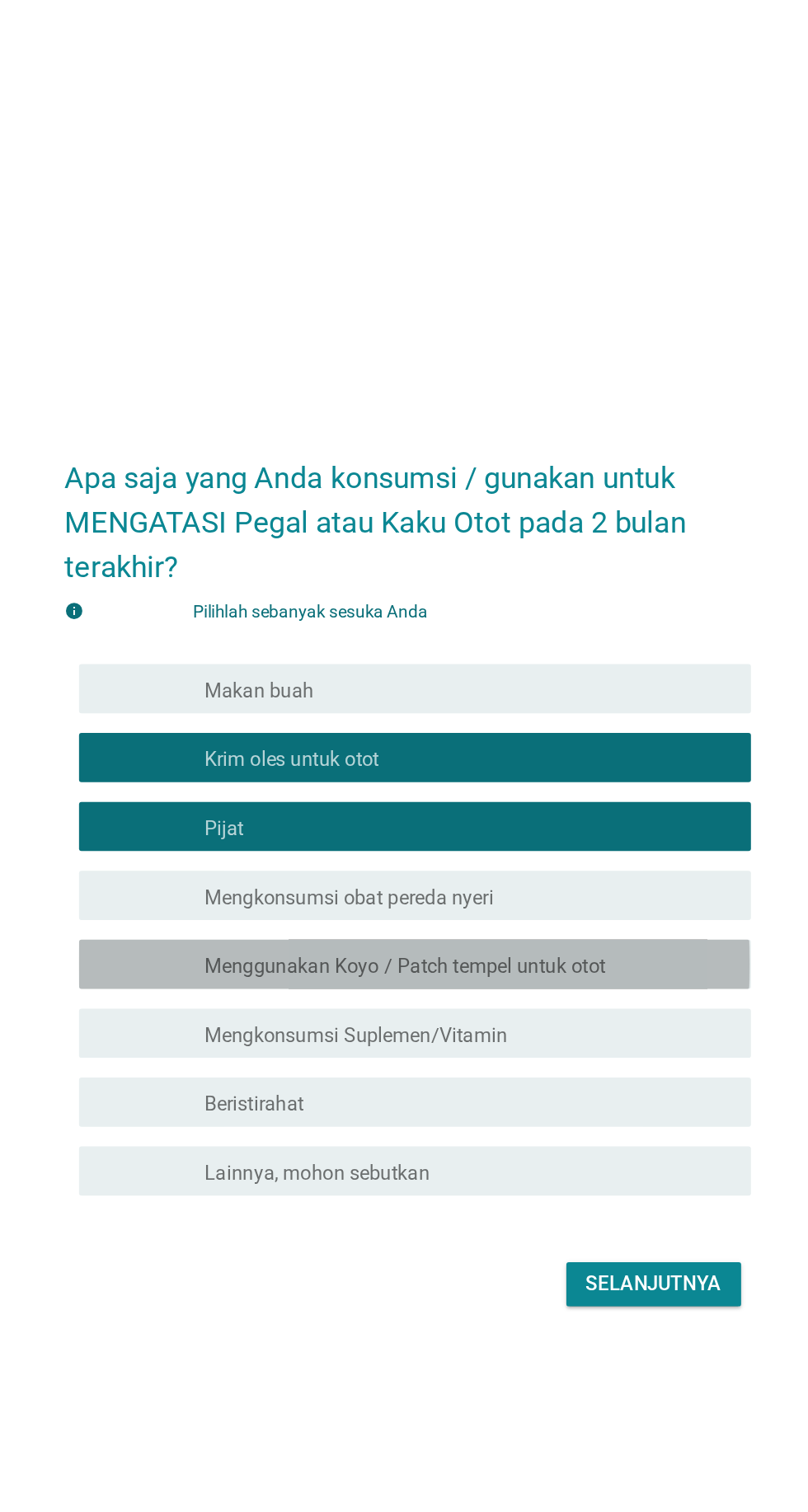
click at [531, 827] on font "Menggunakan Koyo / Patch tempel untuk otot" at bounding box center [403, 819] width 268 height 16
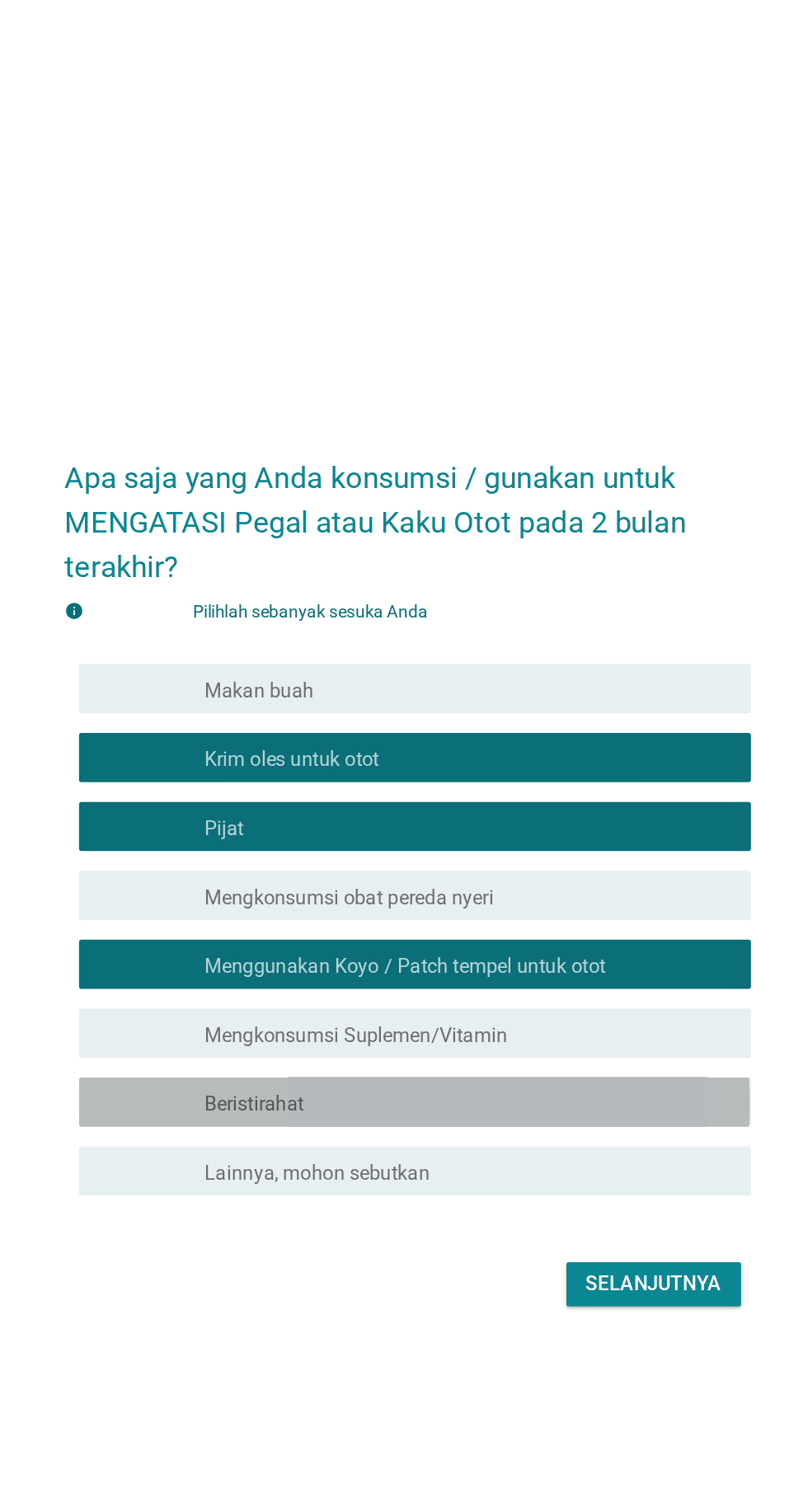
click at [460, 920] on div "garis besar kotak centang kosong Beristirahat" at bounding box center [445, 910] width 353 height 20
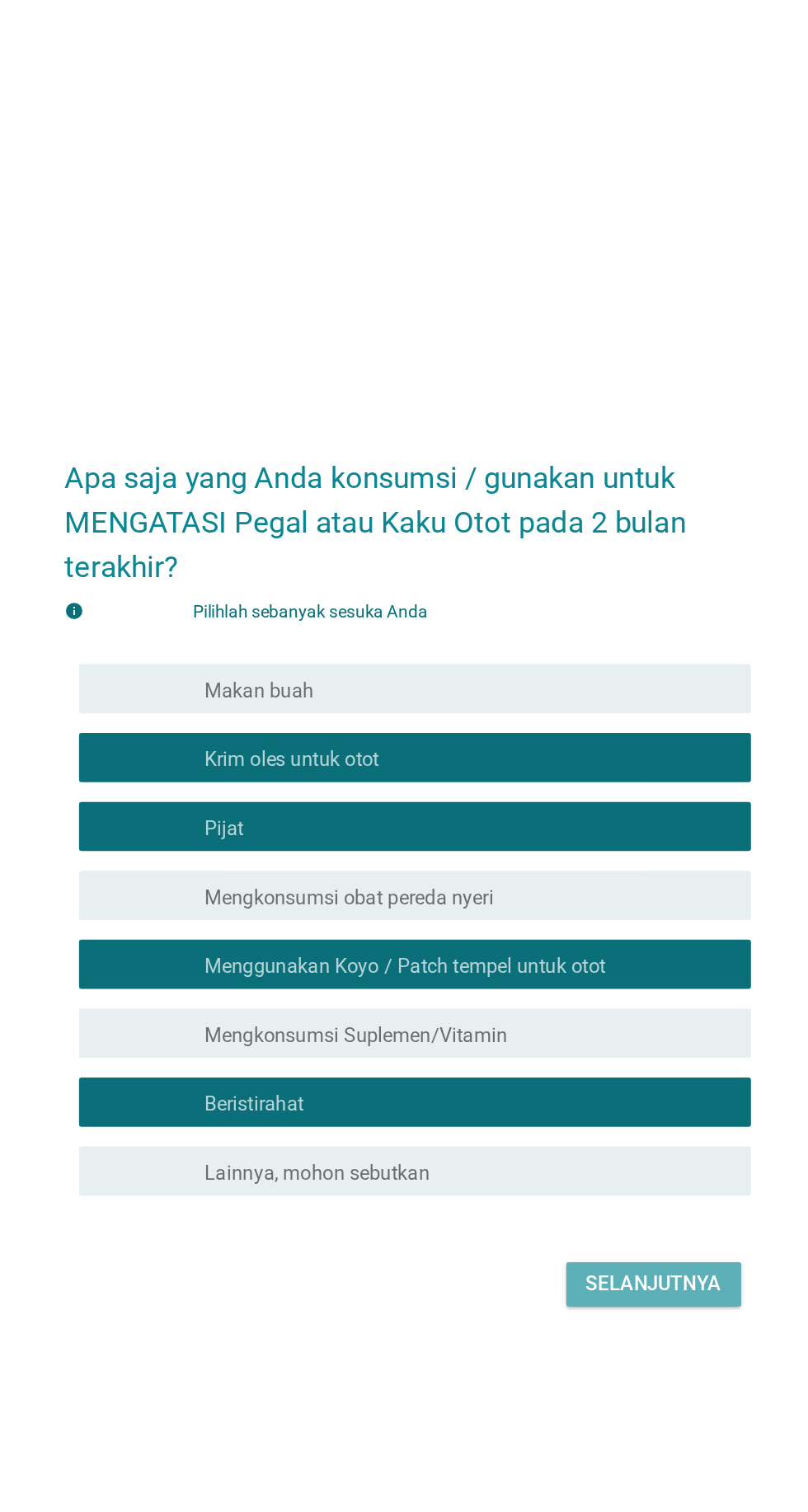
click at [586, 1039] on font "Selanjutnya" at bounding box center [568, 1031] width 91 height 16
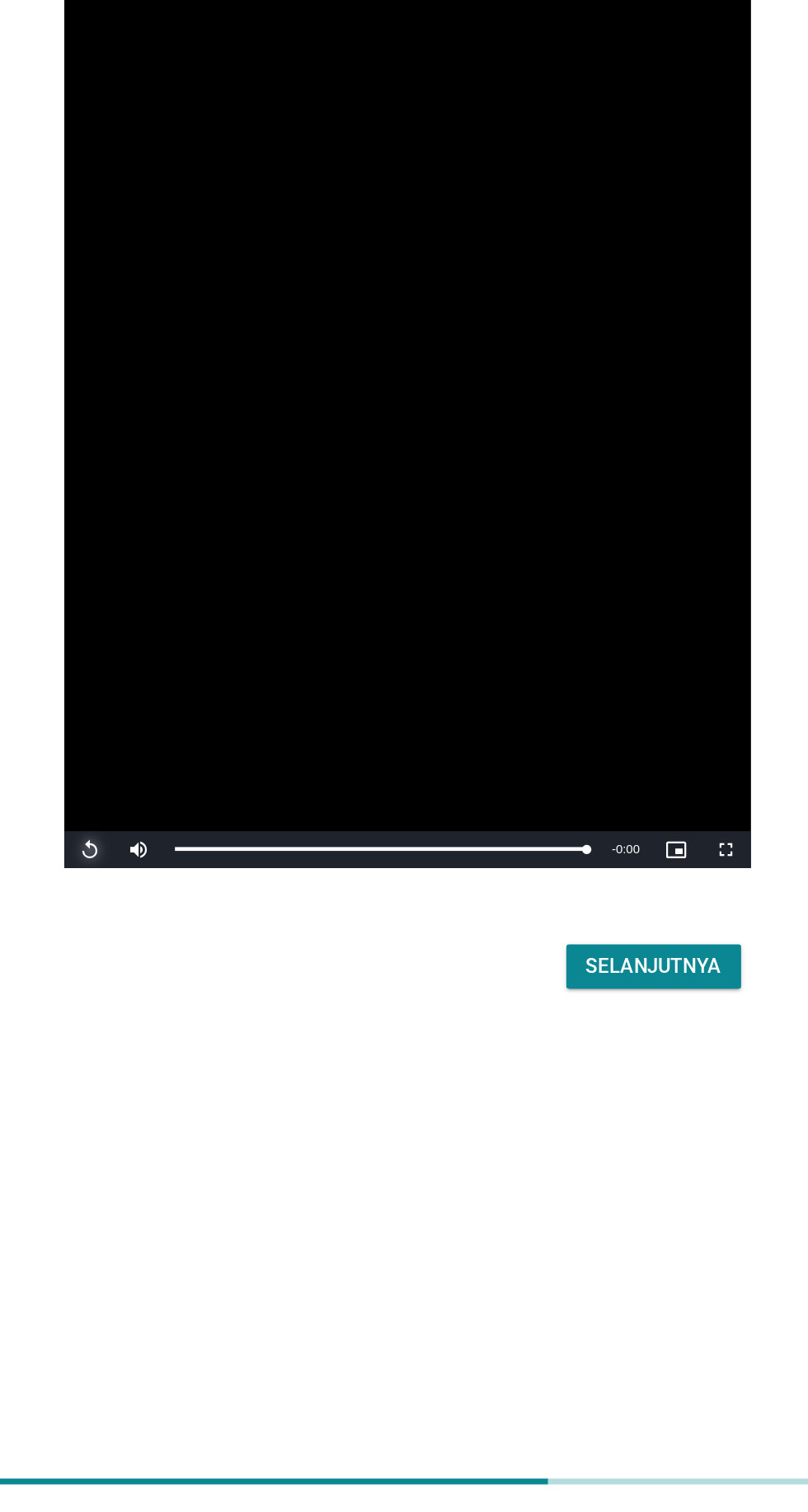
scroll to position [165, 0]
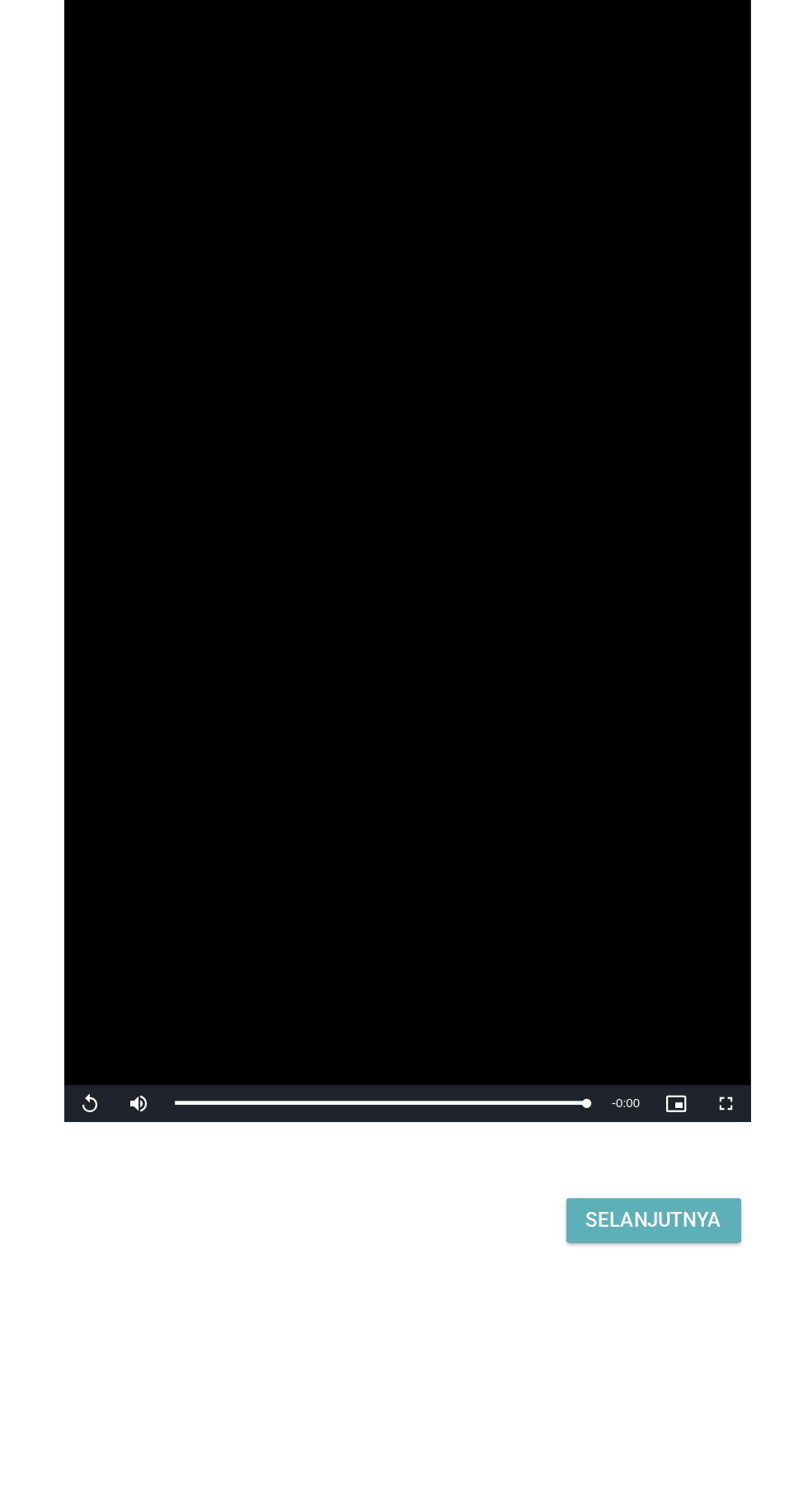
click at [569, 1137] on font "Selanjutnya" at bounding box center [568, 1147] width 91 height 20
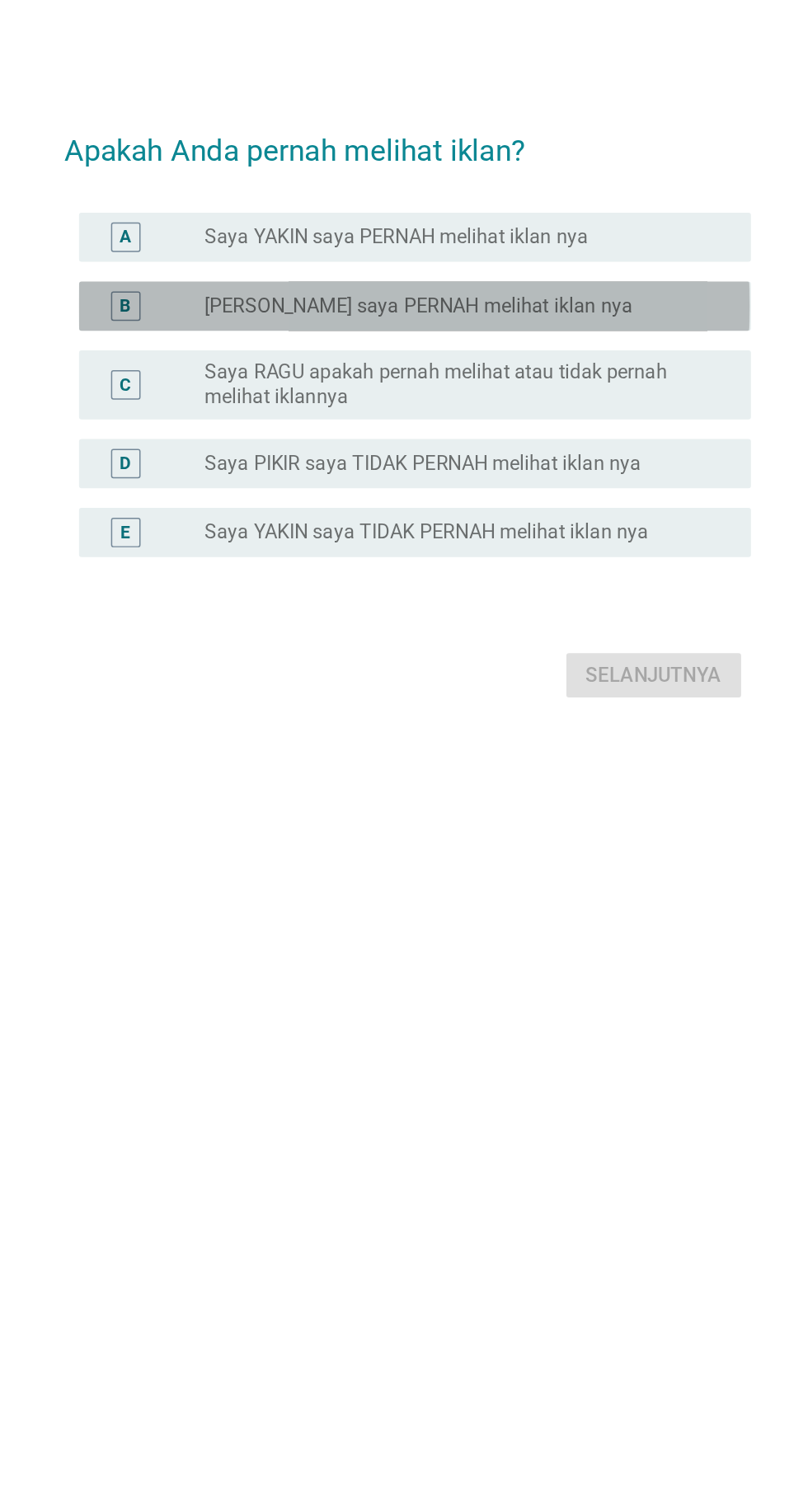
click at [593, 633] on div "B tombol radio tidak dicentang Saya PIKIR saya PERNAH melihat iklan nya" at bounding box center [408, 649] width 450 height 33
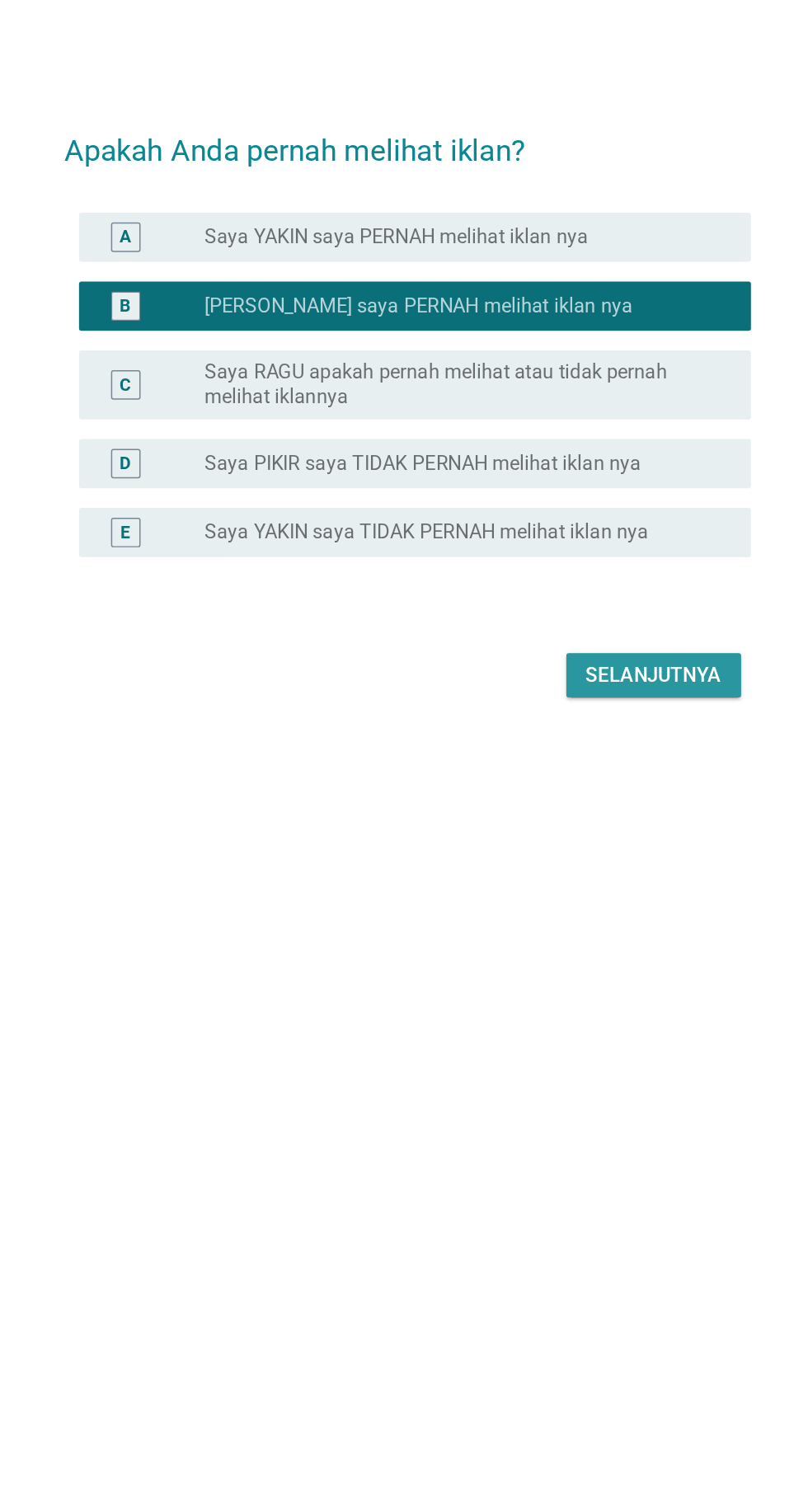
click at [589, 888] on font "Selanjutnya" at bounding box center [568, 896] width 91 height 16
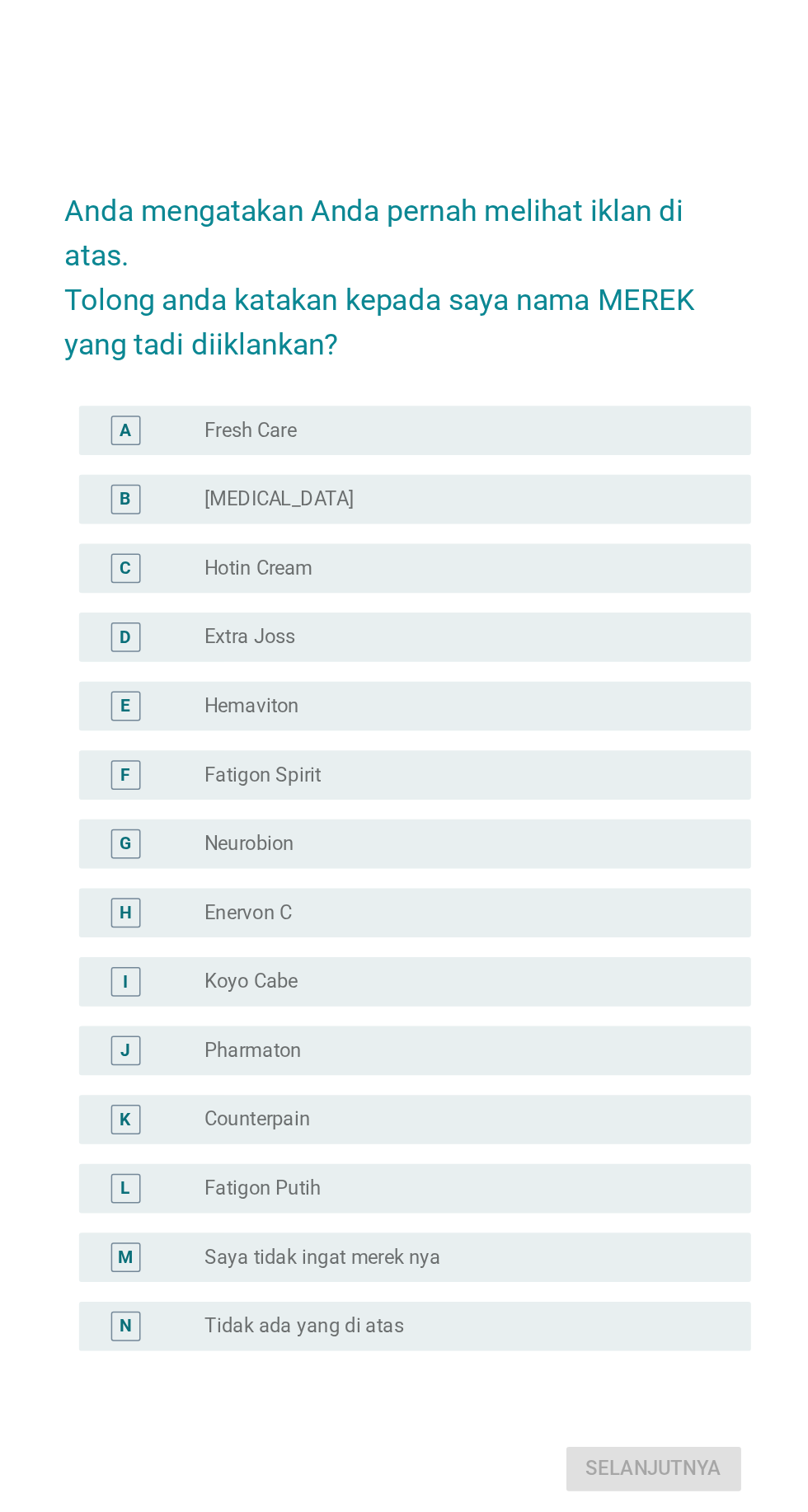
scroll to position [15, 0]
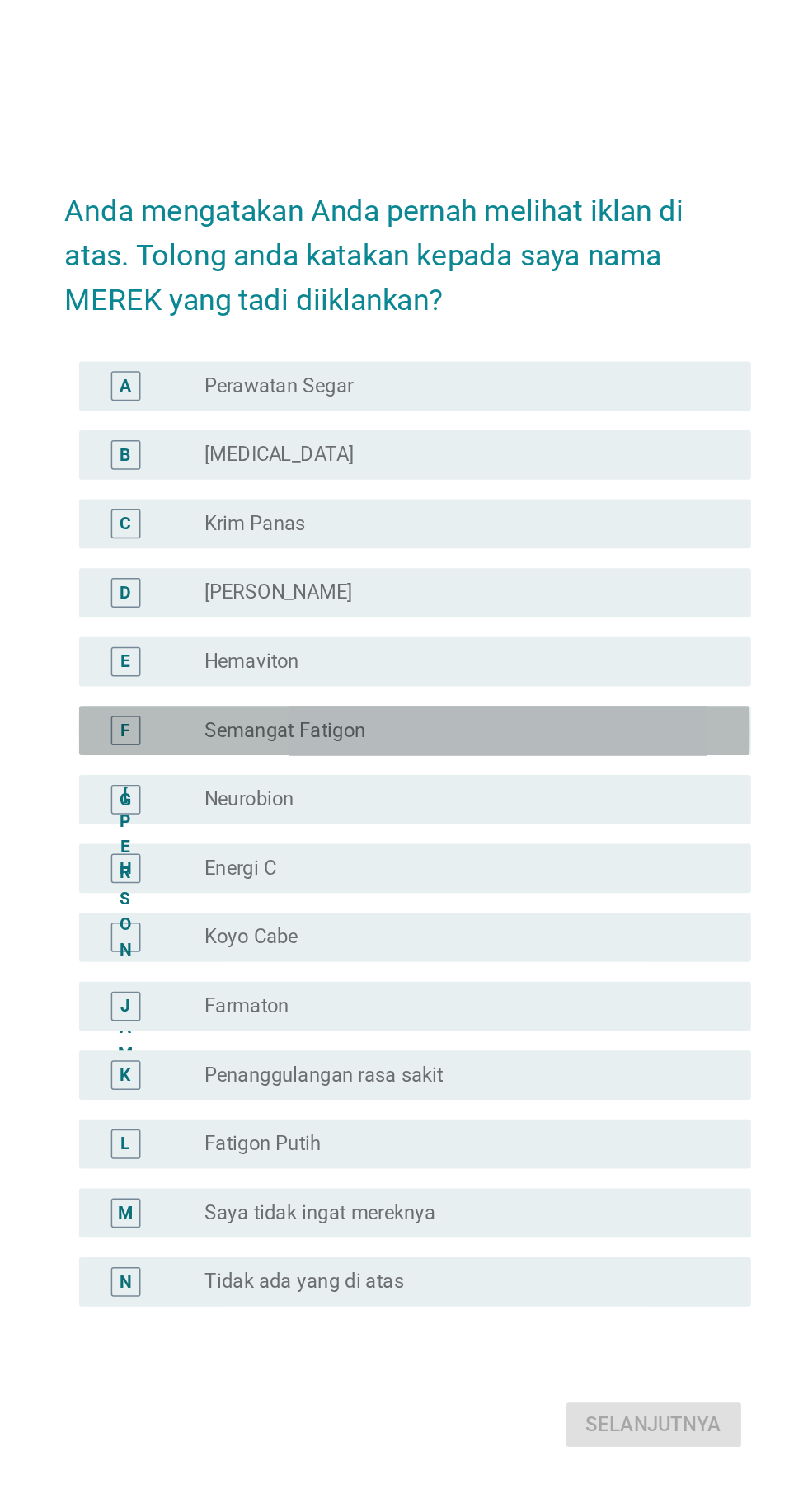
click at [530, 696] on div "tombol radio tidak dicentang Semangat Fatigon" at bounding box center [438, 687] width 340 height 17
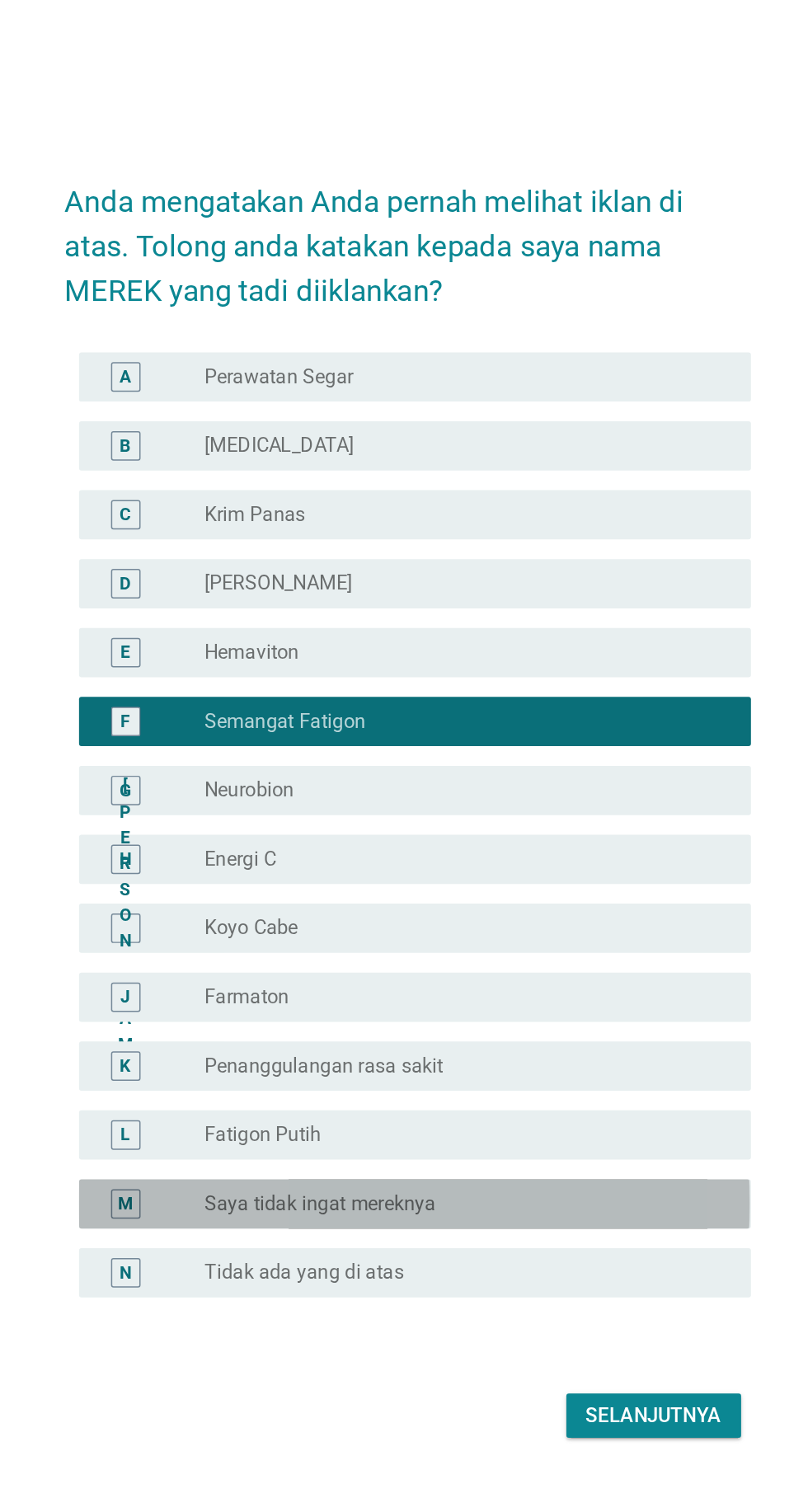
click at [505, 1019] on div "tombol radio tidak dicentang Saya tidak ingat mereknya" at bounding box center [438, 1011] width 340 height 17
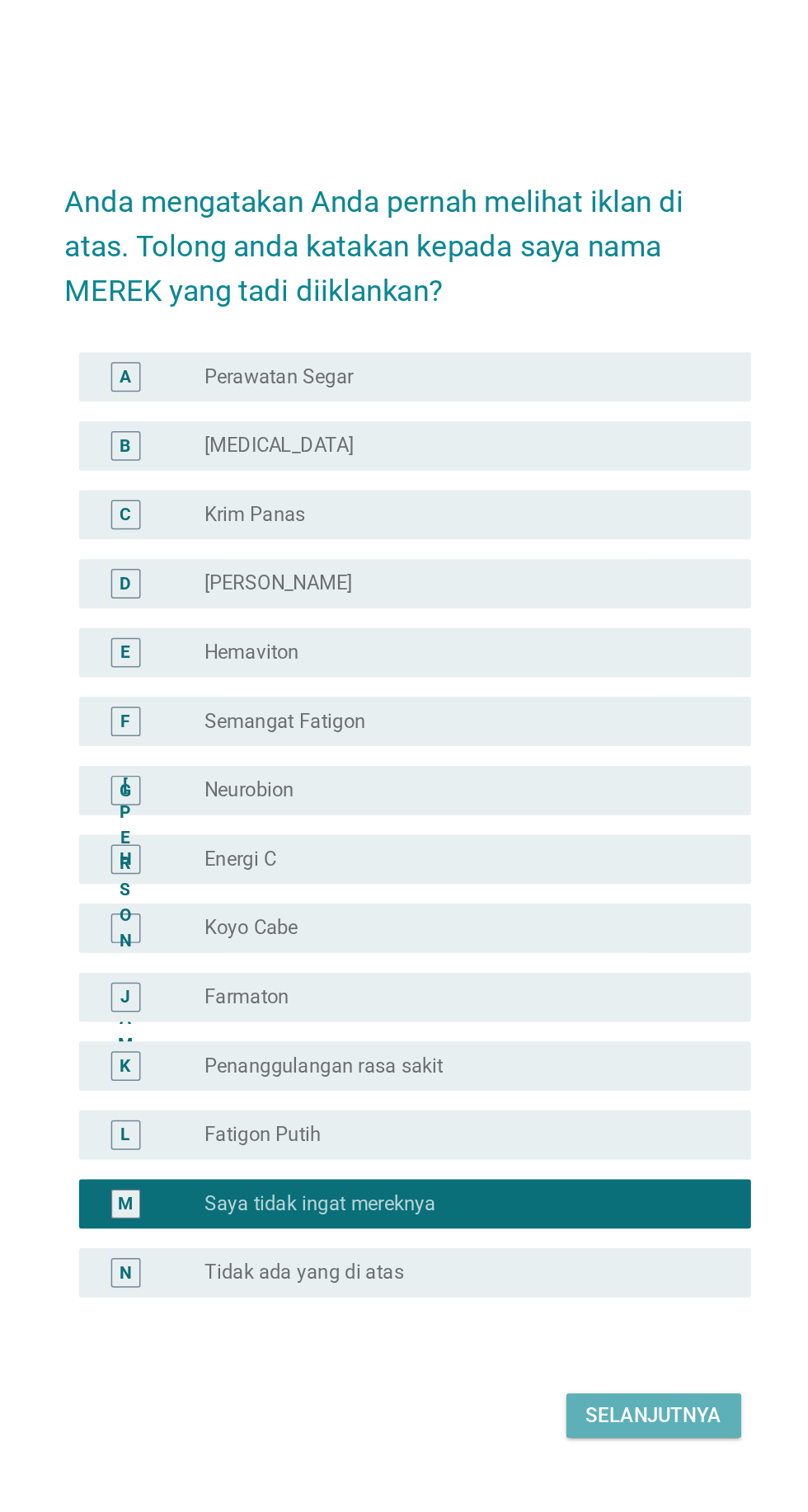
click at [568, 1160] on font "Selanjutnya" at bounding box center [568, 1153] width 91 height 16
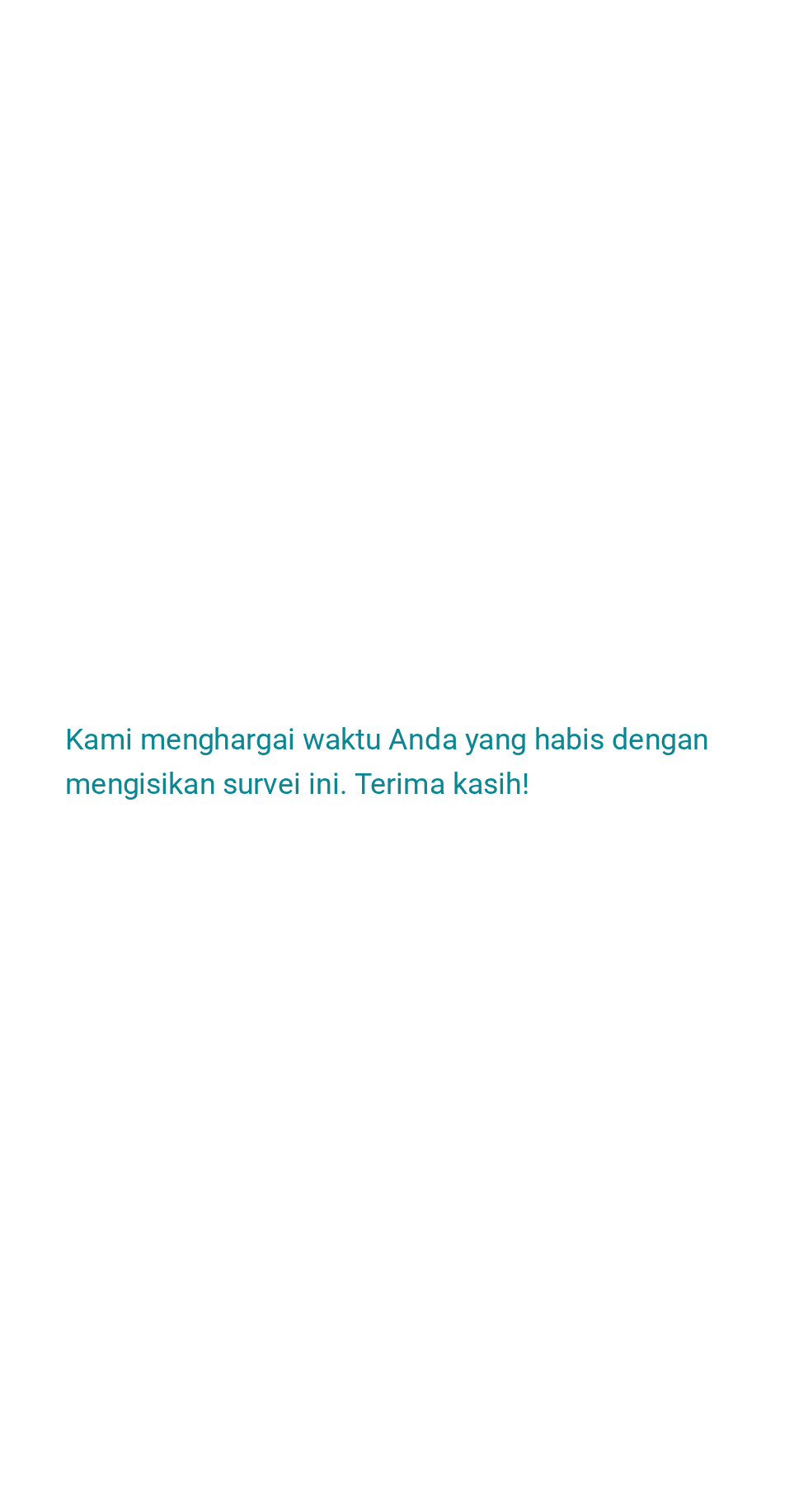
scroll to position [0, 0]
